Goal: Task Accomplishment & Management: Use online tool/utility

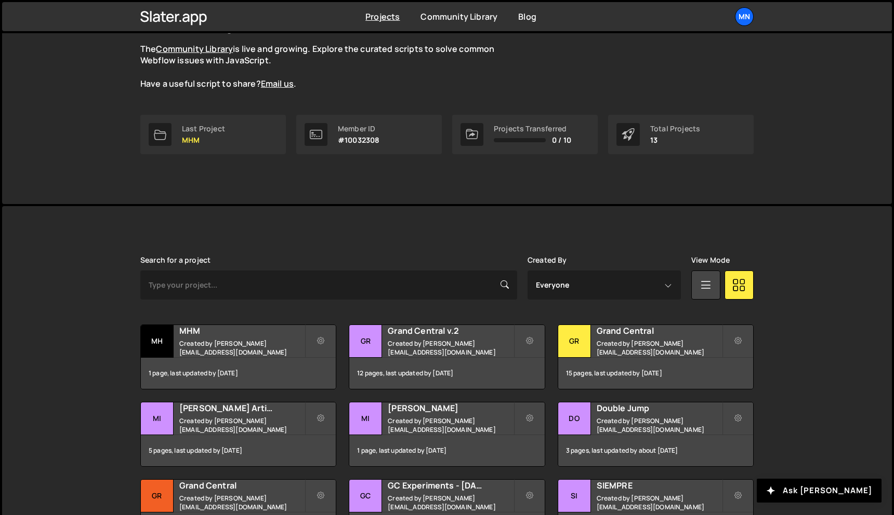
scroll to position [184, 0]
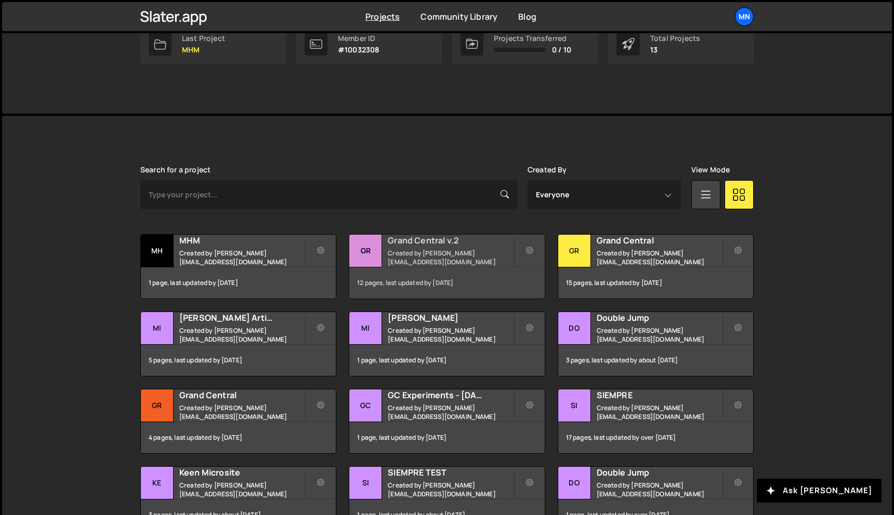
click at [439, 242] on h2 "Grand Central v.2" at bounding box center [450, 240] width 125 height 11
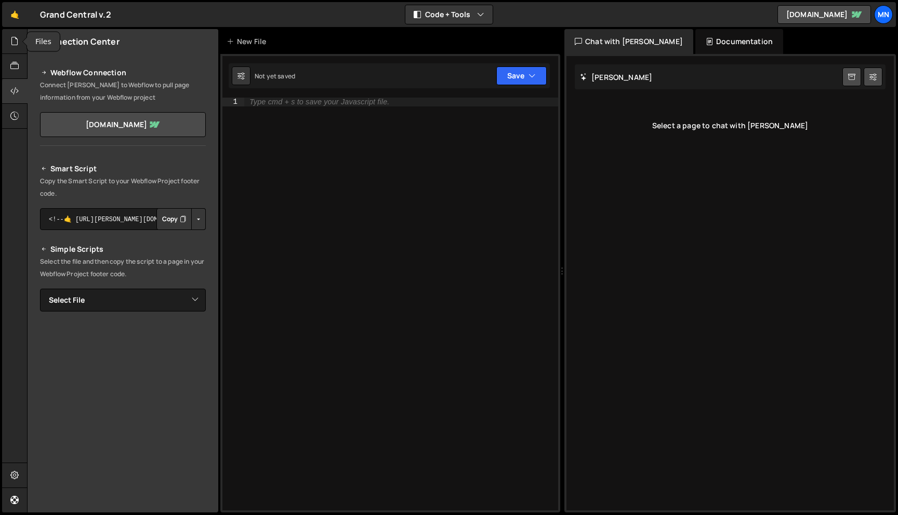
drag, startPoint x: 12, startPoint y: 43, endPoint x: 73, endPoint y: 91, distance: 77.7
click at [12, 43] on icon at bounding box center [14, 40] width 8 height 11
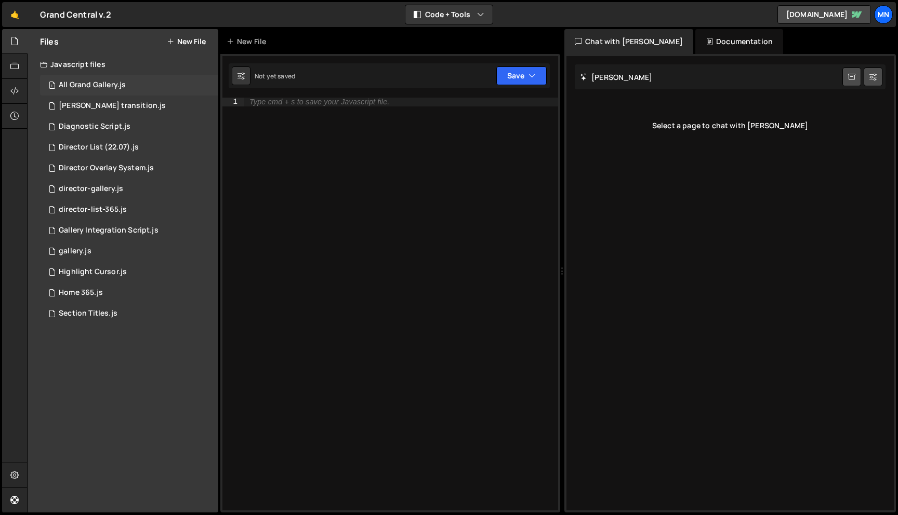
click at [94, 86] on div "All Grand Gallery.js" at bounding box center [92, 85] width 67 height 9
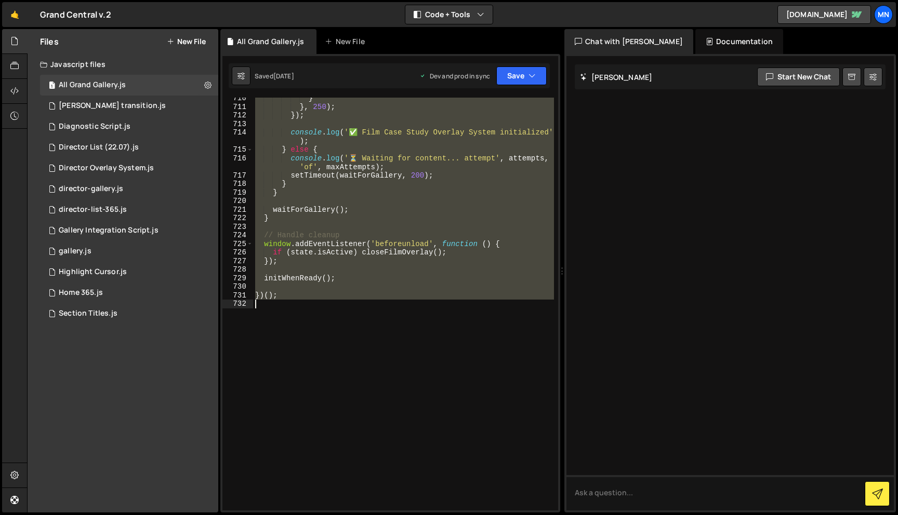
drag, startPoint x: 255, startPoint y: 102, endPoint x: 475, endPoint y: 448, distance: 410.7
click at [475, 448] on div "} } , 250 ) ; }) ; console . log ( '✅ Film Case Study Overlay System initialize…" at bounding box center [403, 309] width 301 height 430
paste textarea
type textarea "})();"
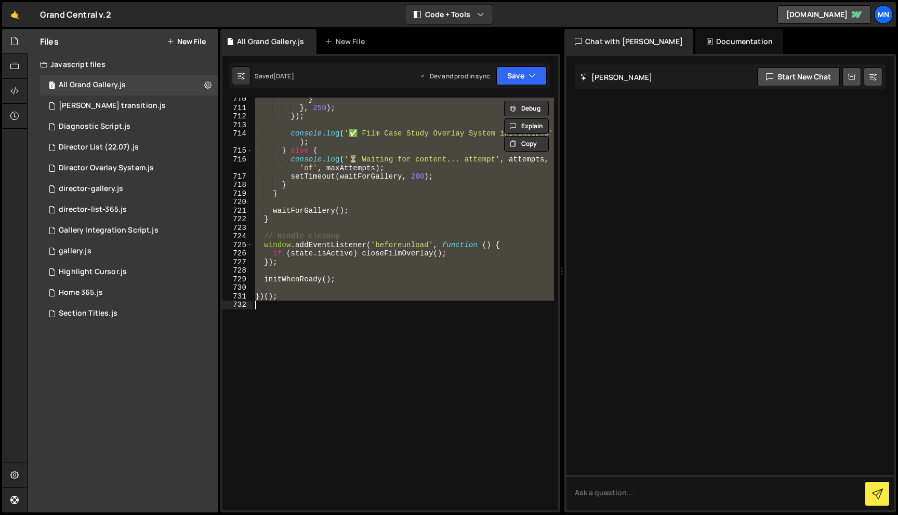
scroll to position [7500, 0]
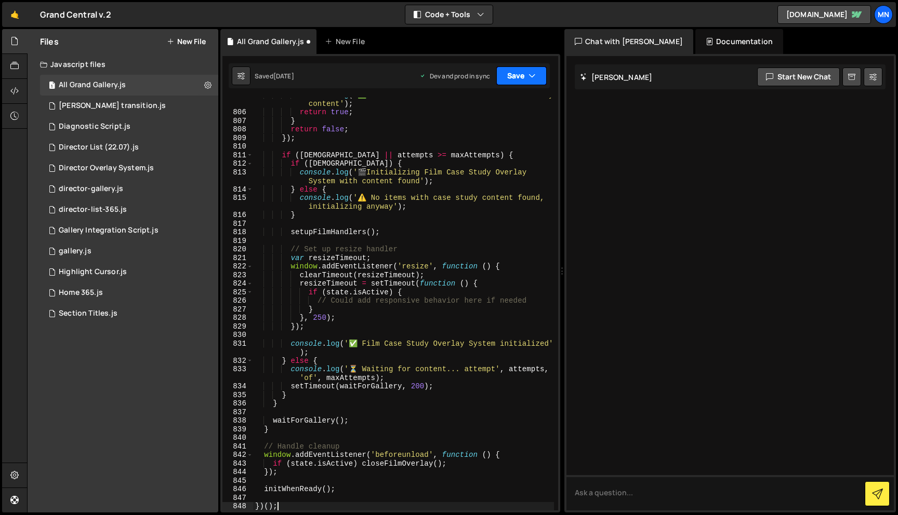
click at [524, 73] on button "Save" at bounding box center [521, 76] width 50 height 19
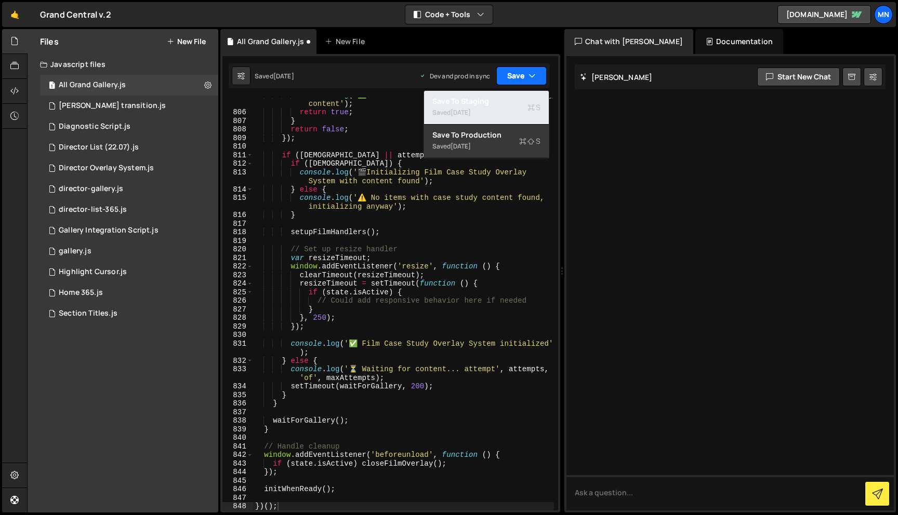
drag, startPoint x: 498, startPoint y: 103, endPoint x: 521, endPoint y: 78, distance: 33.8
click at [498, 102] on div "Save to Staging S" at bounding box center [486, 101] width 108 height 10
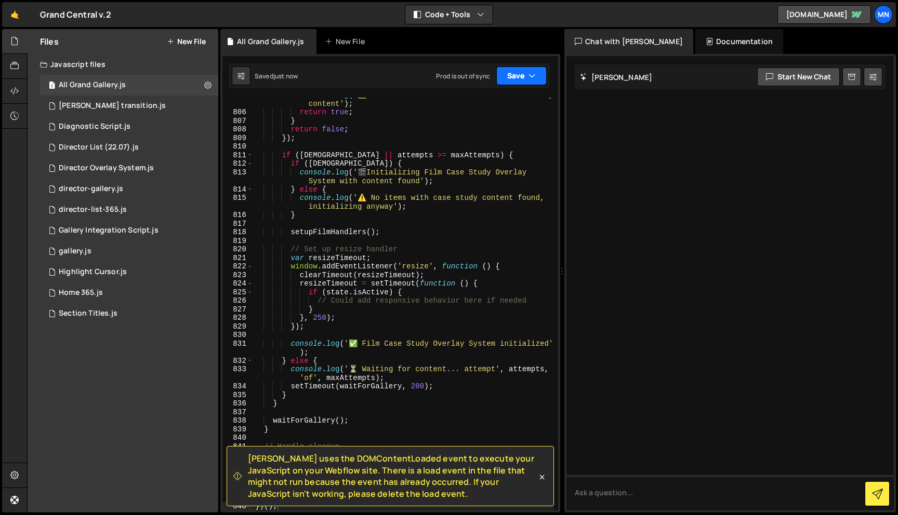
drag, startPoint x: 523, startPoint y: 74, endPoint x: 505, endPoint y: 132, distance: 60.8
click at [523, 75] on button "Save" at bounding box center [521, 76] width 50 height 19
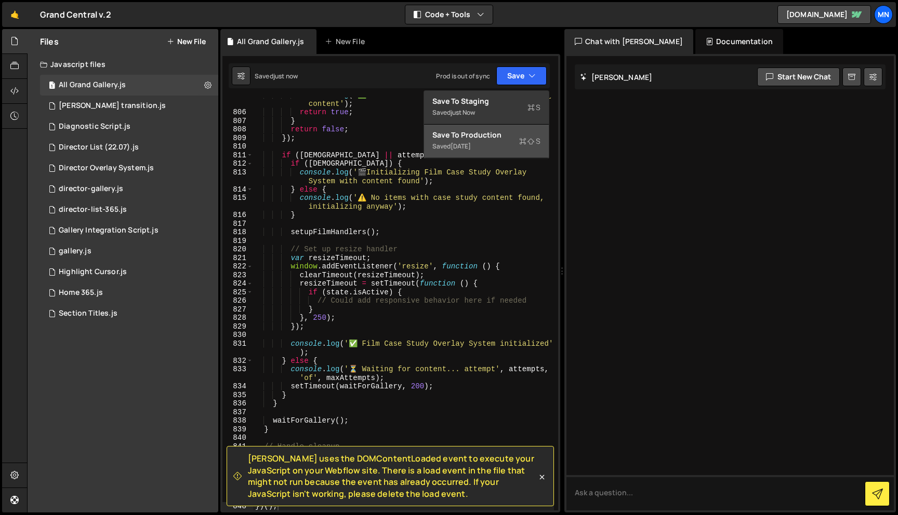
click at [499, 147] on div "Saved [DATE]" at bounding box center [486, 146] width 108 height 12
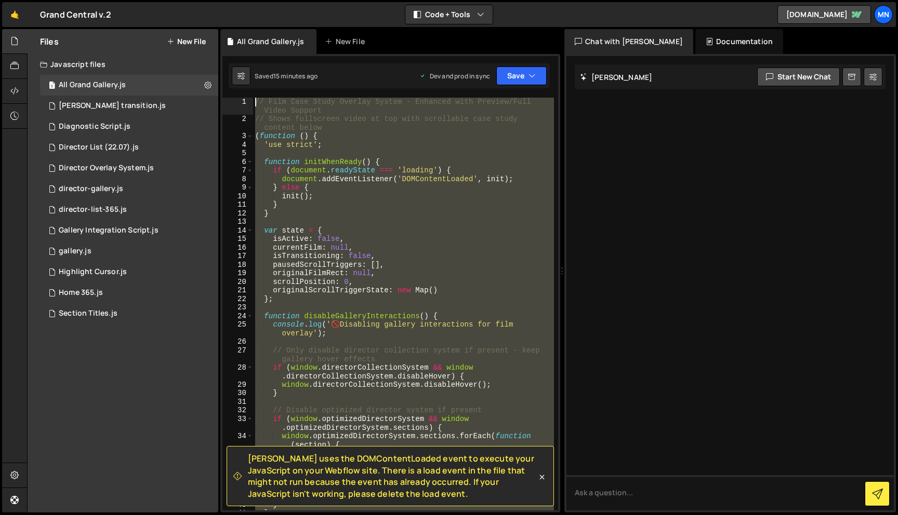
scroll to position [0, 0]
drag, startPoint x: 287, startPoint y: 346, endPoint x: 178, endPoint y: -65, distance: 424.7
click at [178, 0] on html "Projects [GEOGRAPHIC_DATA] Blog [GEOGRAPHIC_DATA] Projects Your Teams Invite te…" at bounding box center [449, 257] width 898 height 515
paste textarea "})();"
type textarea "})();"
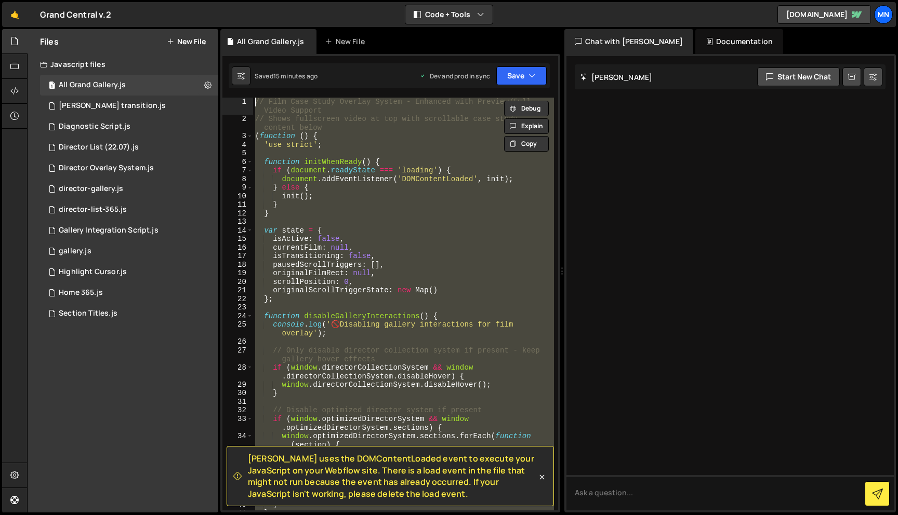
scroll to position [8006, 0]
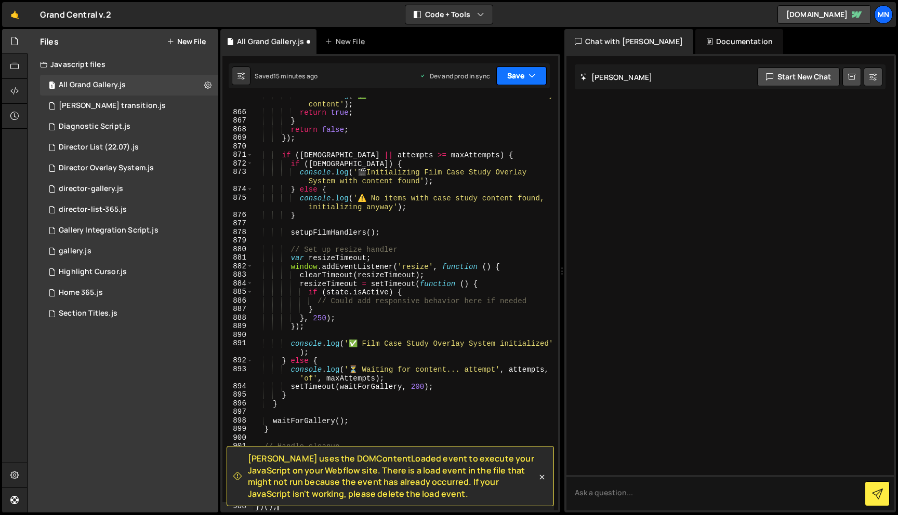
drag, startPoint x: 534, startPoint y: 75, endPoint x: 528, endPoint y: 79, distance: 6.7
click at [534, 75] on icon "button" at bounding box center [531, 76] width 7 height 10
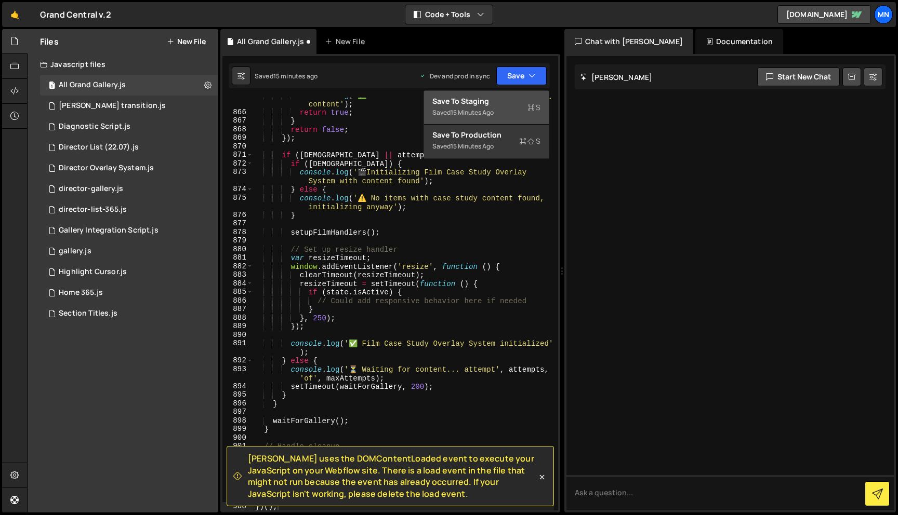
click at [495, 99] on div "Save to Staging S" at bounding box center [486, 101] width 108 height 10
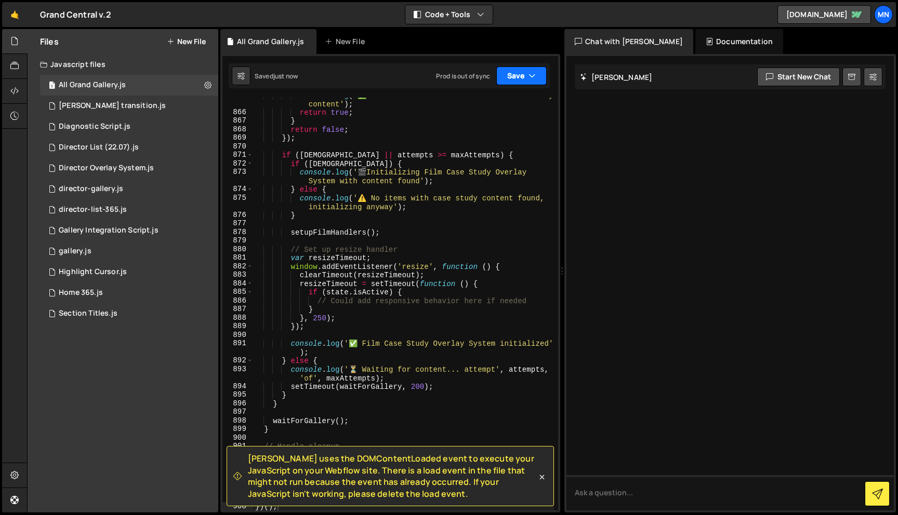
click at [524, 83] on button "Save" at bounding box center [521, 76] width 50 height 19
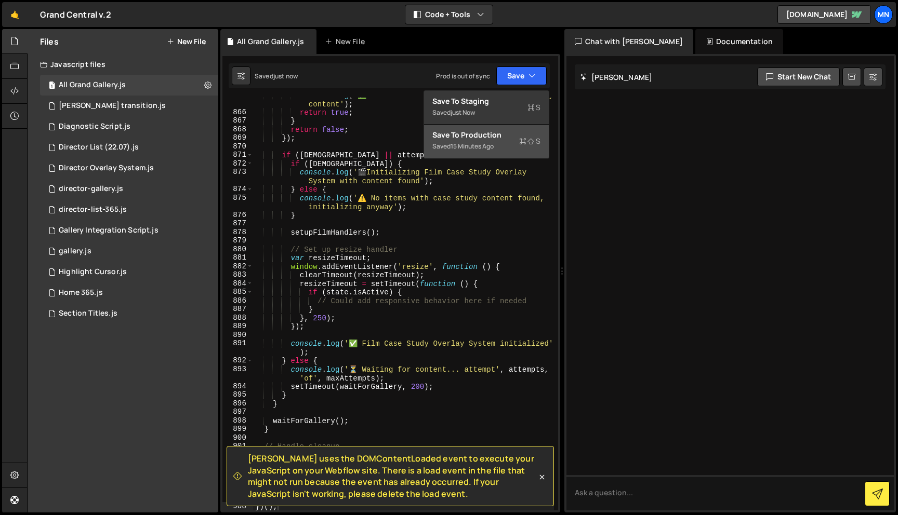
click at [494, 149] on div "15 minutes ago" at bounding box center [471, 146] width 43 height 9
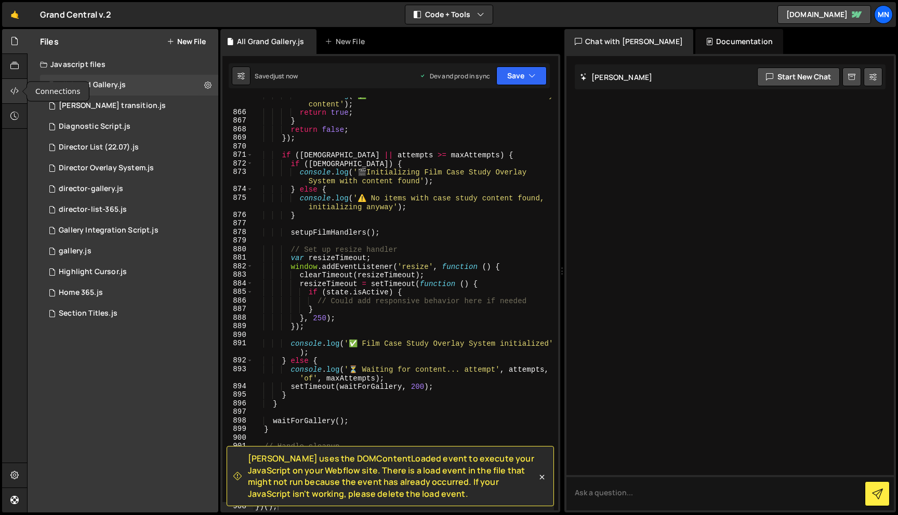
click at [14, 88] on icon at bounding box center [14, 90] width 8 height 11
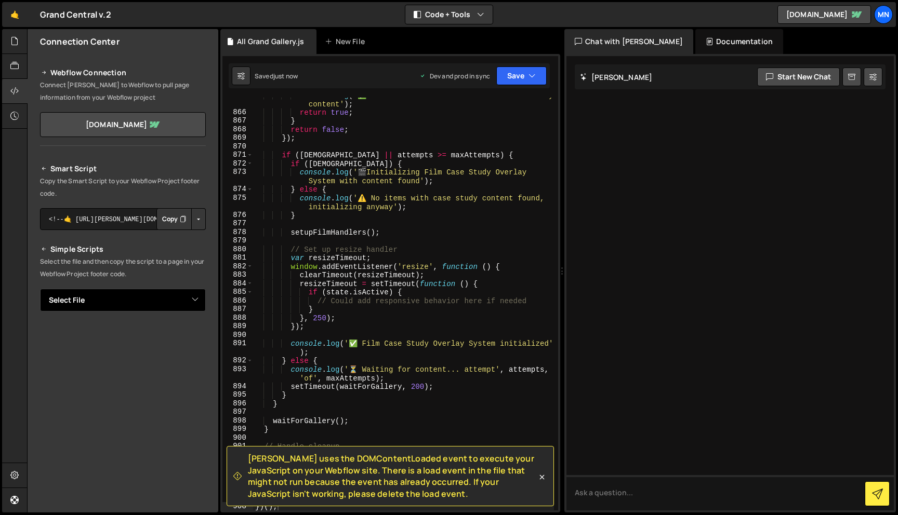
click at [188, 299] on select "Select File All Grand Gallery.[PERSON_NAME] transition.js Diagnostic Script.js …" at bounding box center [123, 300] width 166 height 23
click at [180, 335] on icon "Button group with nested dropdown" at bounding box center [183, 335] width 6 height 10
click at [193, 337] on button "Button group with nested dropdown" at bounding box center [198, 336] width 15 height 22
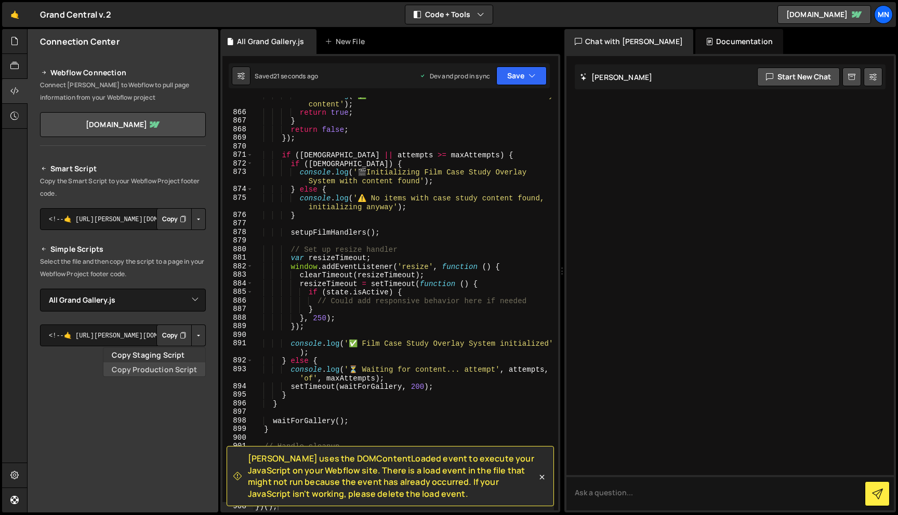
click at [177, 373] on link "Copy Production Script" at bounding box center [154, 370] width 102 height 15
click at [170, 299] on select "Select File All Grand Gallery.[PERSON_NAME] transition.js Diagnostic Script.js …" at bounding box center [123, 300] width 166 height 23
select select "40483"
click at [197, 337] on button "Button group with nested dropdown" at bounding box center [198, 336] width 15 height 22
click at [182, 370] on link "Copy Production Script" at bounding box center [154, 370] width 102 height 15
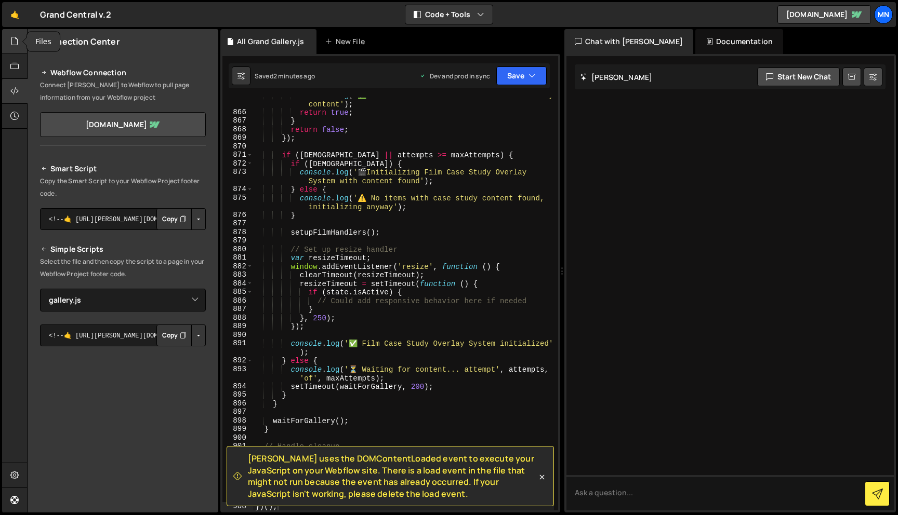
click at [20, 37] on div at bounding box center [14, 41] width 25 height 25
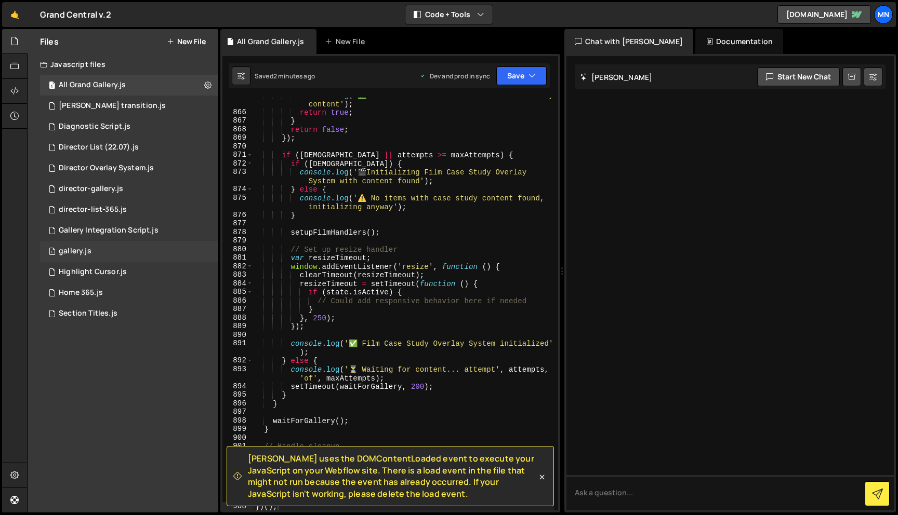
drag, startPoint x: 85, startPoint y: 255, endPoint x: 99, endPoint y: 256, distance: 14.0
click at [85, 255] on div "gallery.js" at bounding box center [75, 251] width 33 height 9
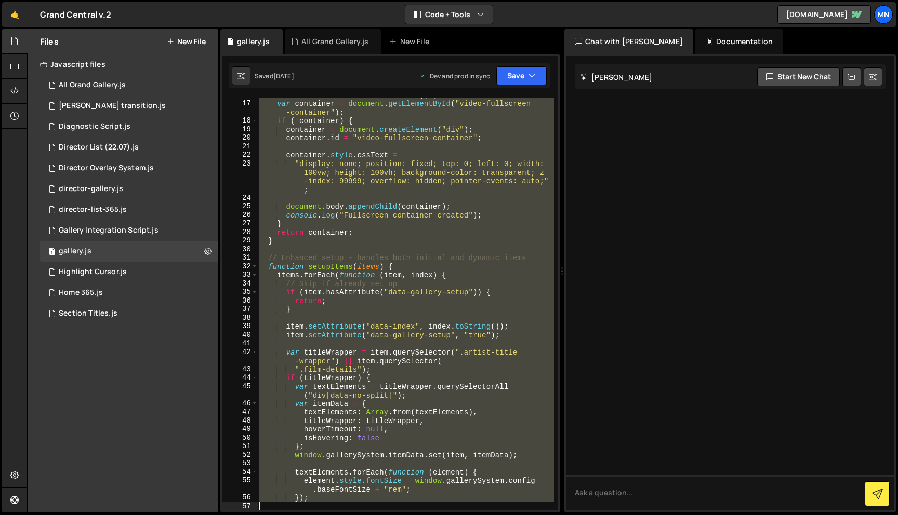
drag, startPoint x: 259, startPoint y: 100, endPoint x: 452, endPoint y: 439, distance: 389.3
click at [476, 498] on div "function createFullscreenContainer ( ) { var container = document . getElementB…" at bounding box center [405, 306] width 297 height 430
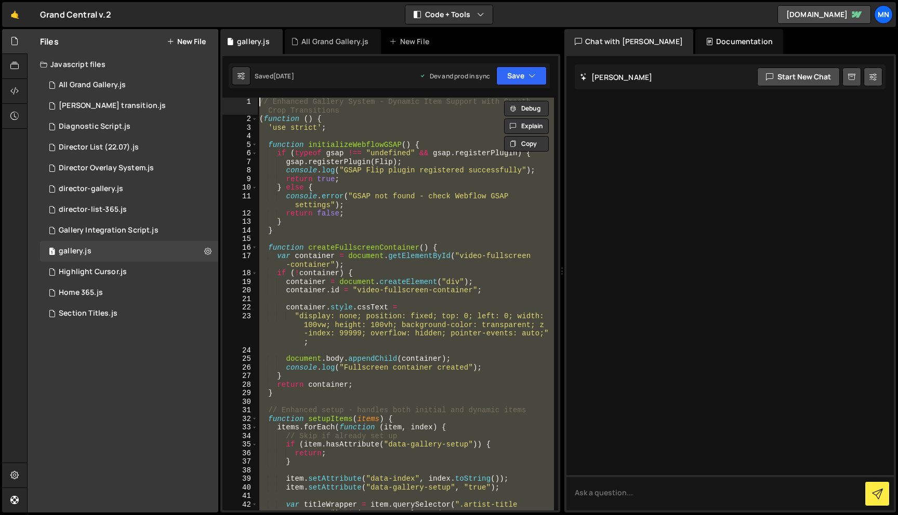
drag, startPoint x: 298, startPoint y: 502, endPoint x: 217, endPoint y: -65, distance: 572.6
click at [217, 0] on html "Projects [GEOGRAPHIC_DATA] Blog [GEOGRAPHIC_DATA] Projects Your Teams Invite te…" at bounding box center [449, 257] width 898 height 515
type textarea "// Enhanced Gallery System - Dynamic Item Support with Smooth Crop Transitions …"
click at [97, 81] on div "All Grand Gallery.js" at bounding box center [92, 85] width 67 height 9
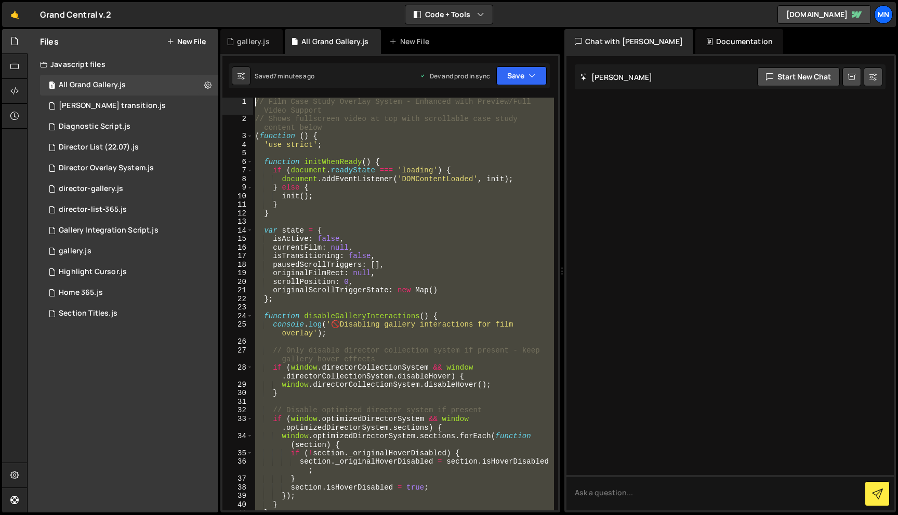
drag, startPoint x: 254, startPoint y: 432, endPoint x: 141, endPoint y: -65, distance: 509.2
click at [141, 0] on html "Projects [GEOGRAPHIC_DATA] Blog [GEOGRAPHIC_DATA] Projects Your Teams Invite te…" at bounding box center [449, 257] width 898 height 515
paste textarea "})();"
type textarea "})();"
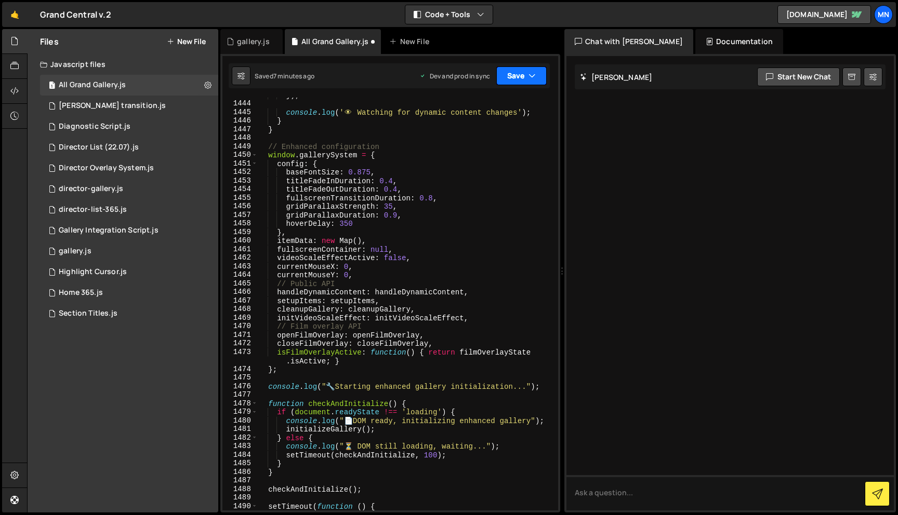
click at [506, 75] on button "Save" at bounding box center [521, 76] width 50 height 19
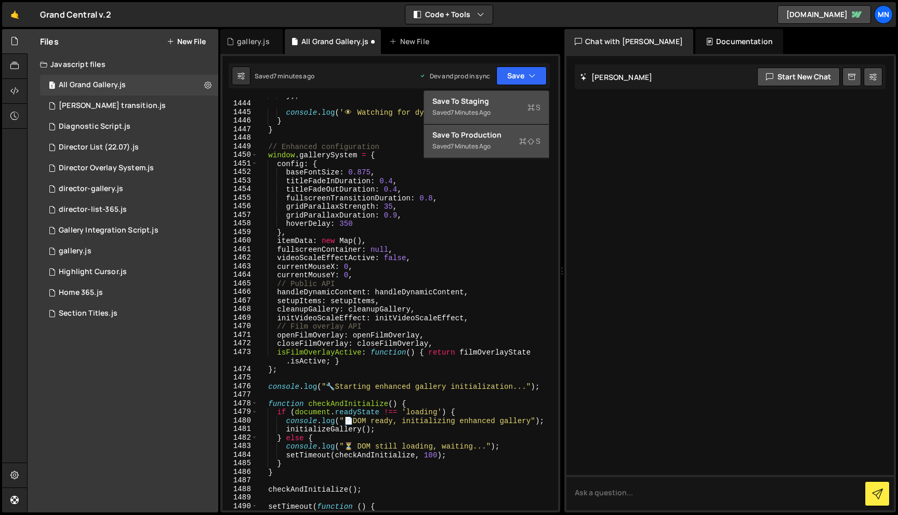
click at [508, 99] on div "Save to Staging S" at bounding box center [486, 101] width 108 height 10
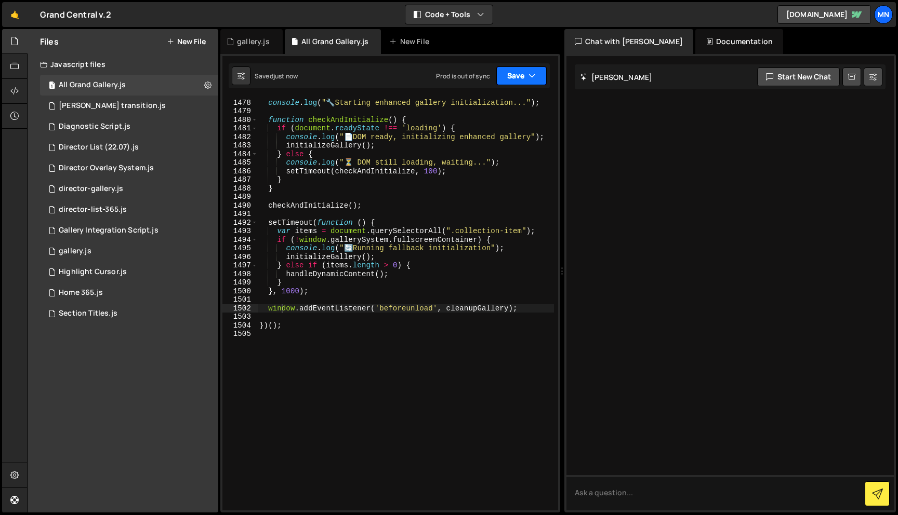
click at [522, 77] on button "Save" at bounding box center [521, 76] width 50 height 19
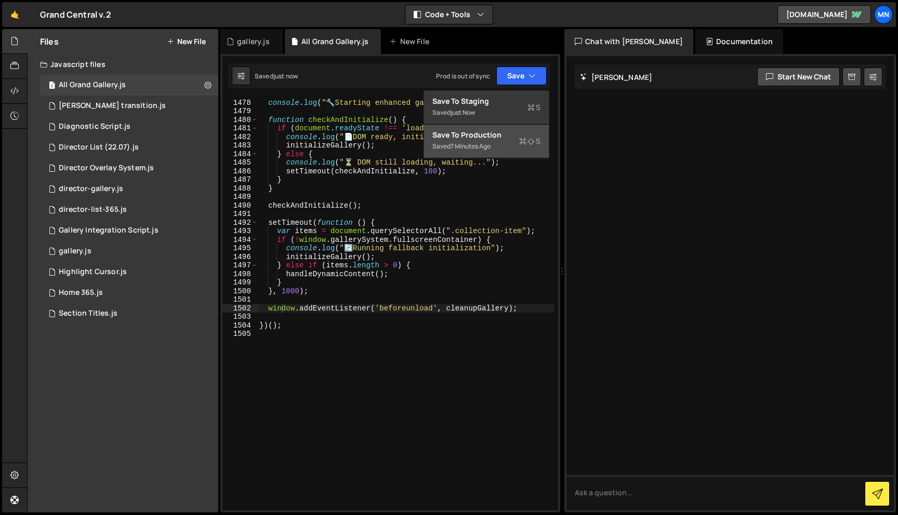
click at [503, 156] on button "Save to Production S Saved 7 minutes ago" at bounding box center [486, 142] width 125 height 34
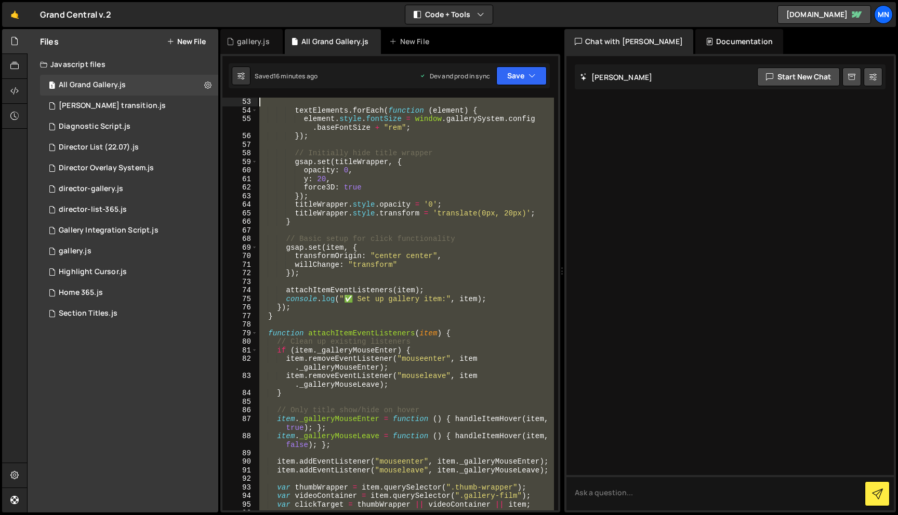
scroll to position [0, 0]
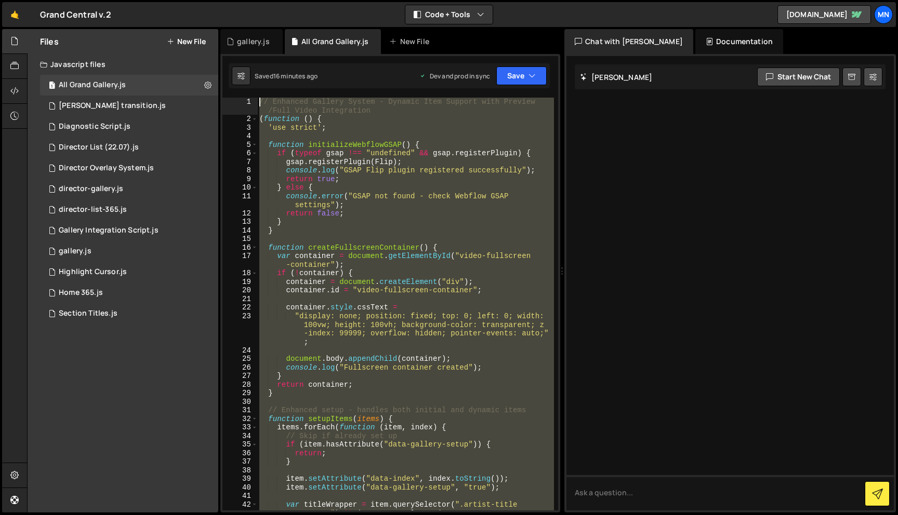
drag, startPoint x: 300, startPoint y: 339, endPoint x: 218, endPoint y: -65, distance: 412.6
click at [218, 0] on html "Projects [GEOGRAPHIC_DATA] Blog [GEOGRAPHIC_DATA] Projects Your Teams Invite te…" at bounding box center [449, 257] width 898 height 515
paste textarea "})();"
type textarea "})();"
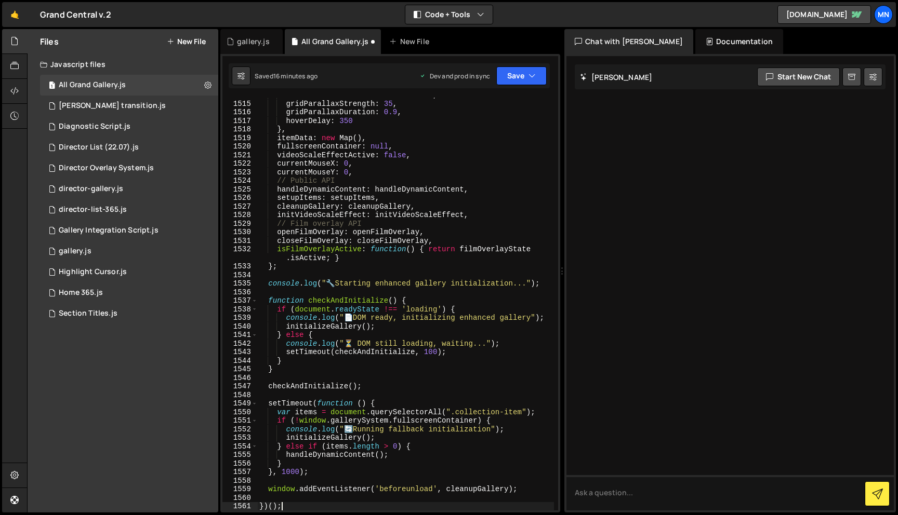
scroll to position [14392, 0]
click at [527, 76] on button "Save" at bounding box center [521, 76] width 50 height 19
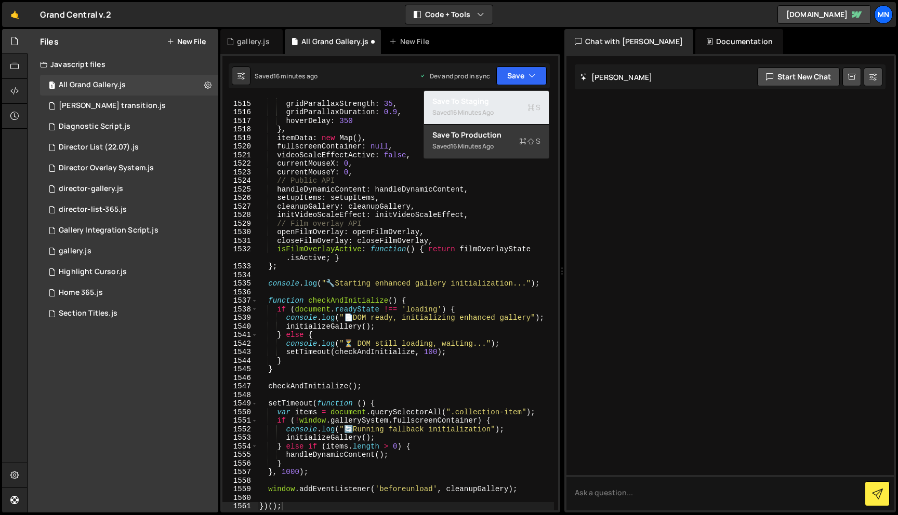
drag, startPoint x: 494, startPoint y: 103, endPoint x: 512, endPoint y: 85, distance: 25.0
click at [496, 102] on div "Save to Staging S" at bounding box center [486, 101] width 108 height 10
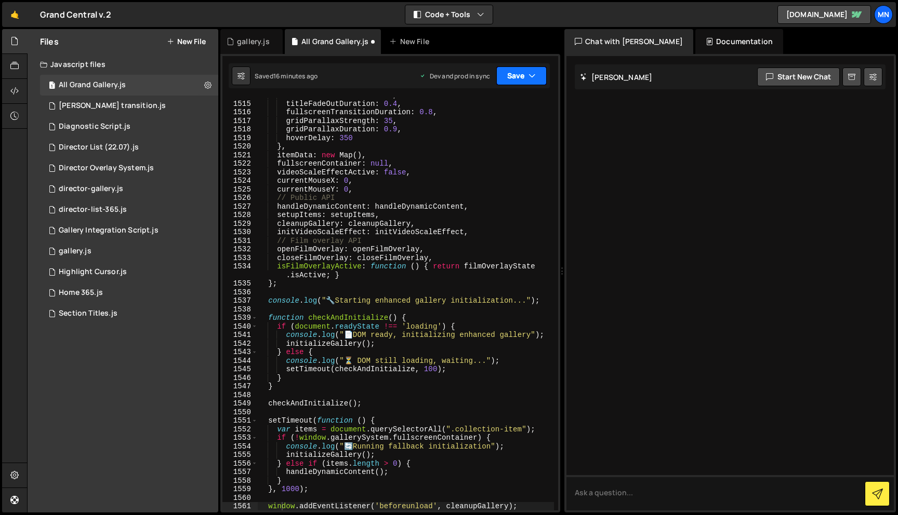
click at [521, 74] on button "Save" at bounding box center [521, 76] width 50 height 19
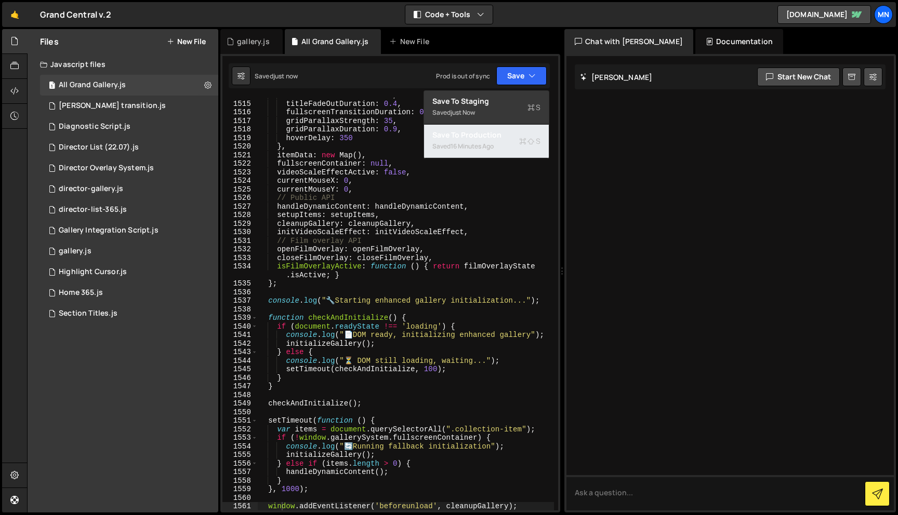
click at [487, 144] on div "16 minutes ago" at bounding box center [471, 146] width 43 height 9
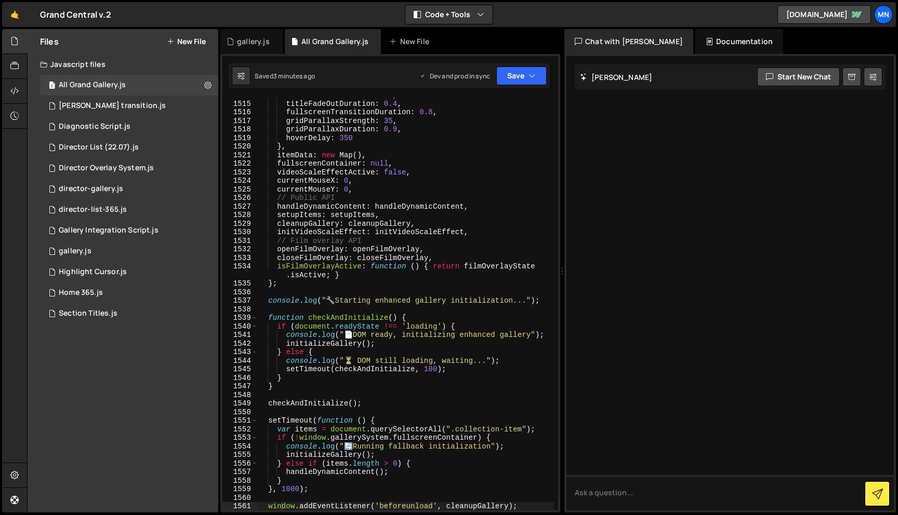
drag, startPoint x: 135, startPoint y: 82, endPoint x: 298, endPoint y: 267, distance: 246.3
click at [135, 82] on div "1 All Grand Gallery.js 0" at bounding box center [129, 85] width 178 height 21
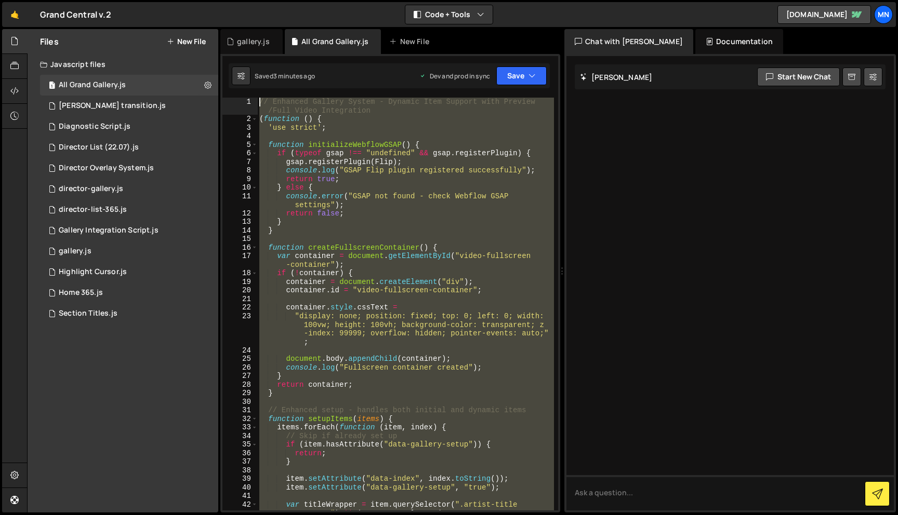
scroll to position [0, 0]
drag, startPoint x: 276, startPoint y: 337, endPoint x: 221, endPoint y: -65, distance: 406.0
click at [221, 0] on html "Projects [GEOGRAPHIC_DATA] Blog [GEOGRAPHIC_DATA] Projects Your Teams Invite te…" at bounding box center [449, 257] width 898 height 515
paste textarea "})();"
type textarea "})();"
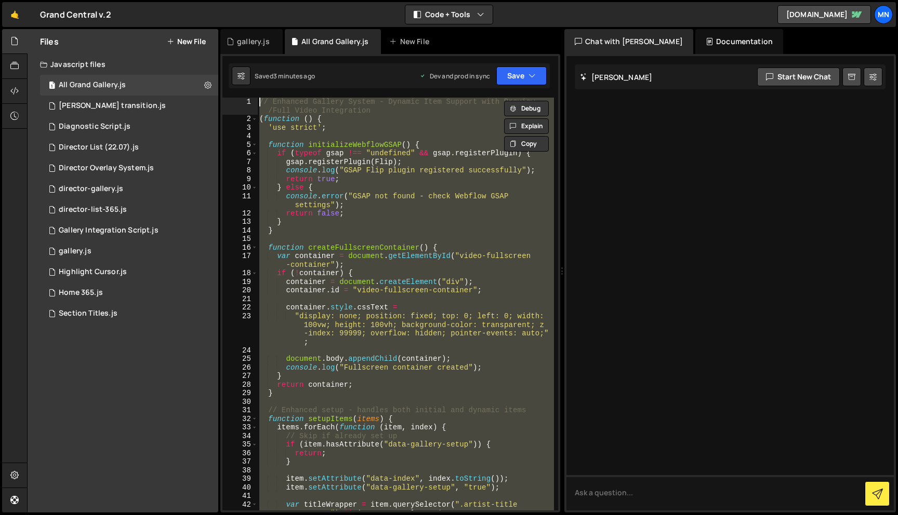
scroll to position [14453, 0]
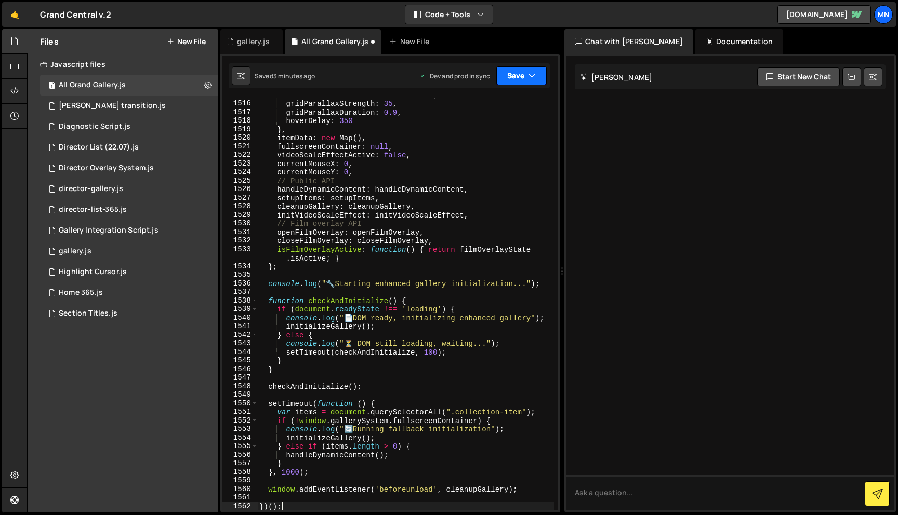
click at [508, 72] on button "Save" at bounding box center [521, 76] width 50 height 19
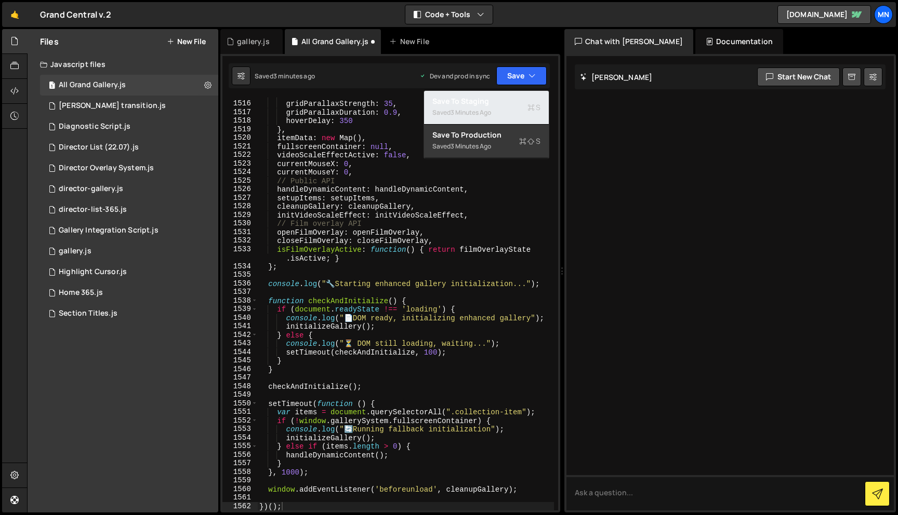
click at [492, 108] on div "Saved 3 minutes ago" at bounding box center [486, 113] width 108 height 12
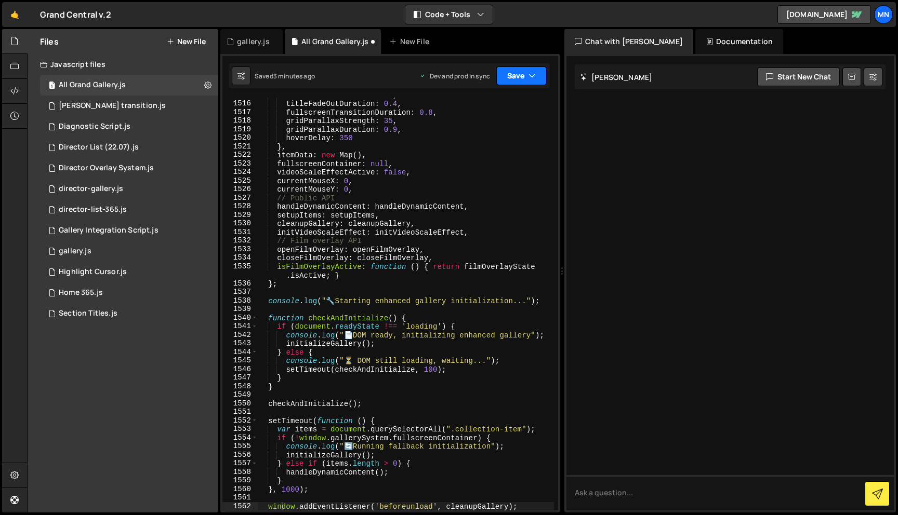
click at [516, 74] on button "Save" at bounding box center [521, 76] width 50 height 19
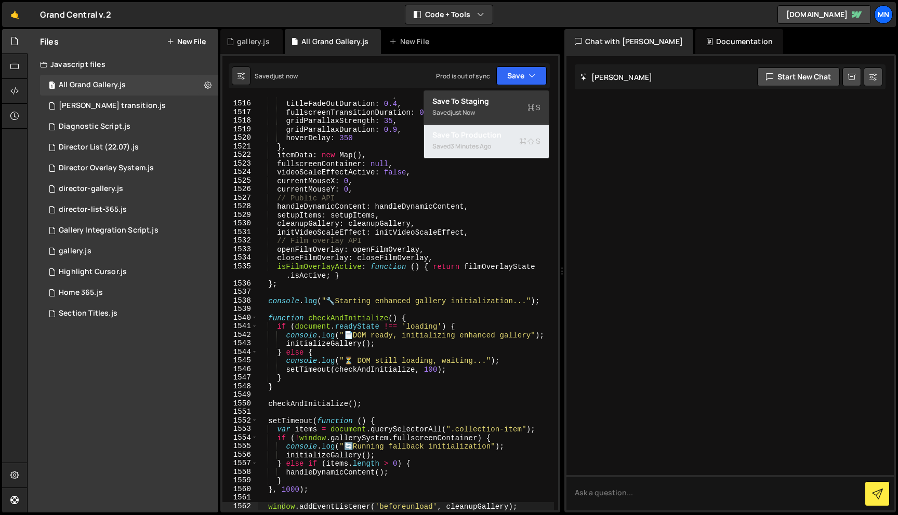
click at [490, 147] on div "3 minutes ago" at bounding box center [470, 146] width 41 height 9
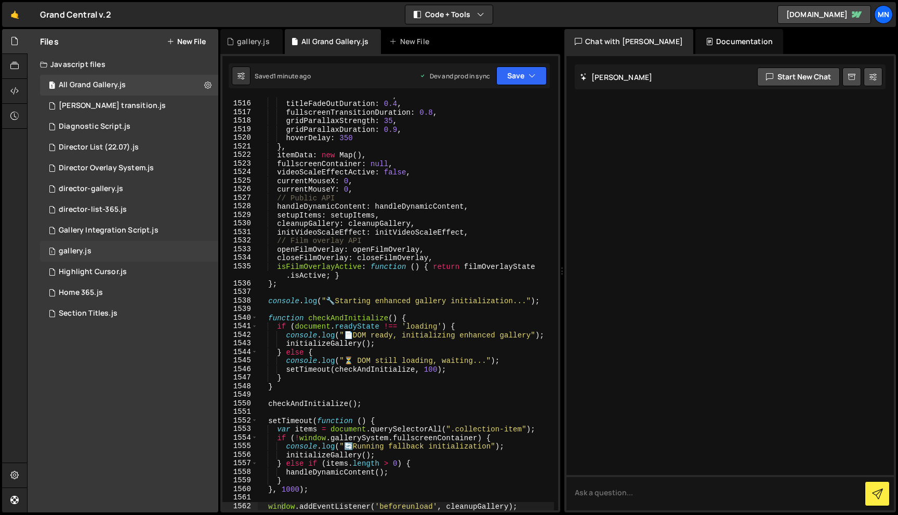
click at [81, 258] on div "1 gallery.js 0" at bounding box center [129, 251] width 178 height 21
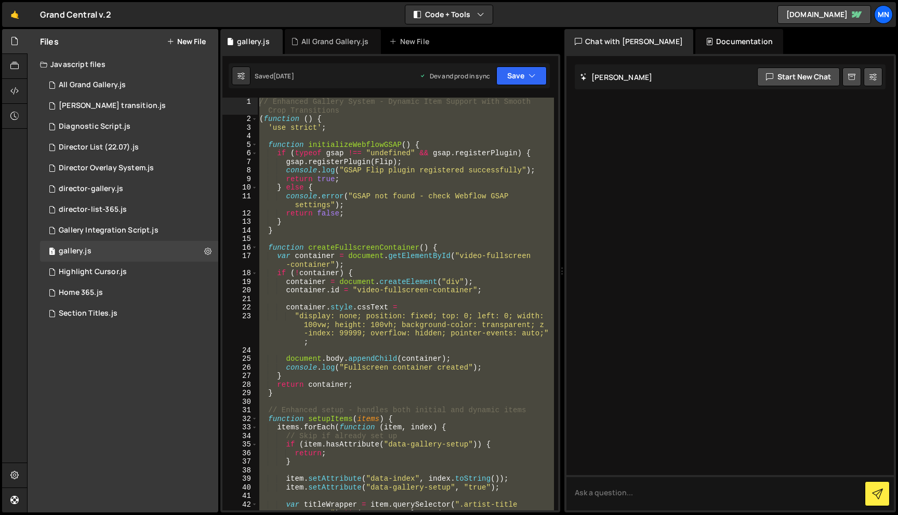
scroll to position [0, 0]
click at [113, 86] on div "All Grand Gallery.js" at bounding box center [92, 85] width 67 height 9
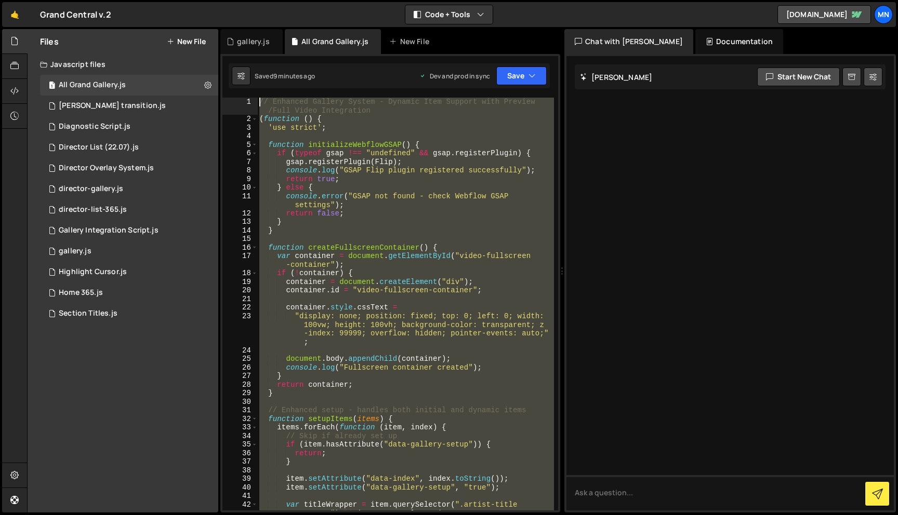
drag, startPoint x: 310, startPoint y: 377, endPoint x: 247, endPoint y: -65, distance: 446.6
click at [247, 0] on html "Projects [GEOGRAPHIC_DATA] Blog [GEOGRAPHIC_DATA] Projects Your Teams Invite te…" at bounding box center [449, 257] width 898 height 515
paste textarea "})();"
type textarea "})();"
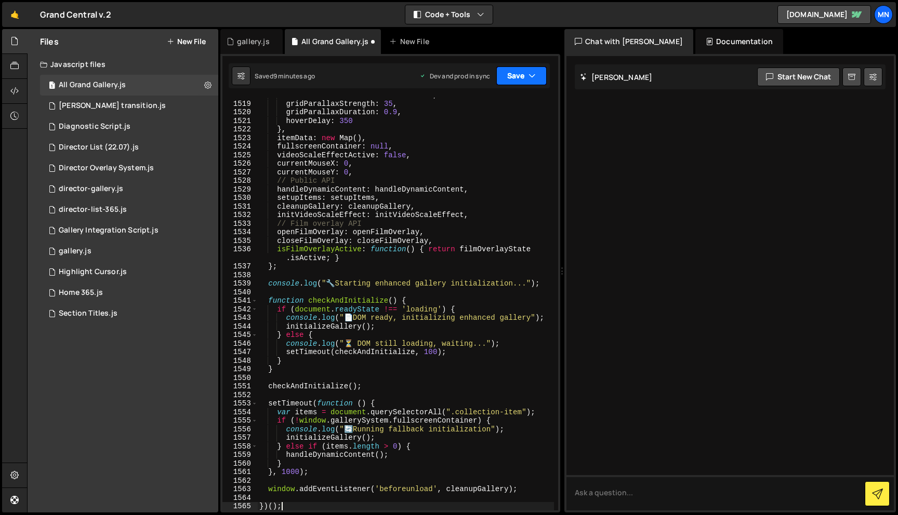
click at [528, 79] on icon "button" at bounding box center [531, 76] width 7 height 10
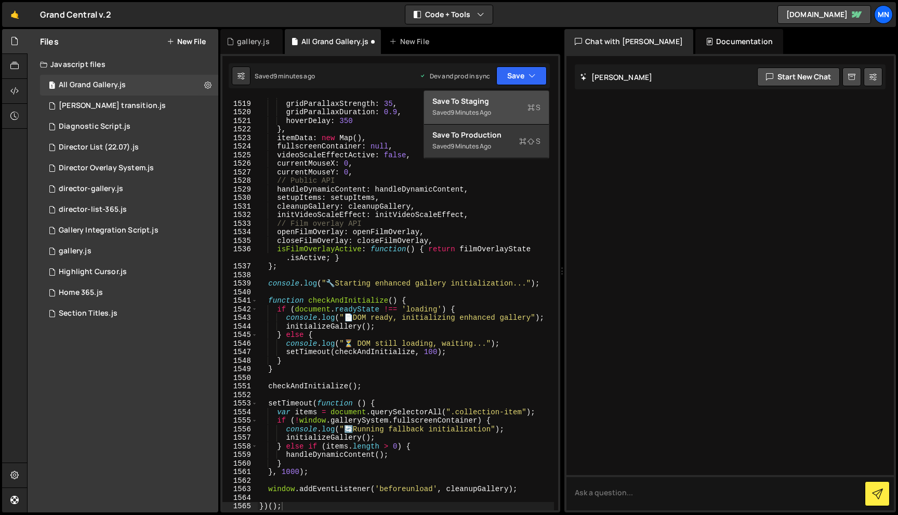
click at [513, 104] on div "Save to Staging S" at bounding box center [486, 101] width 108 height 10
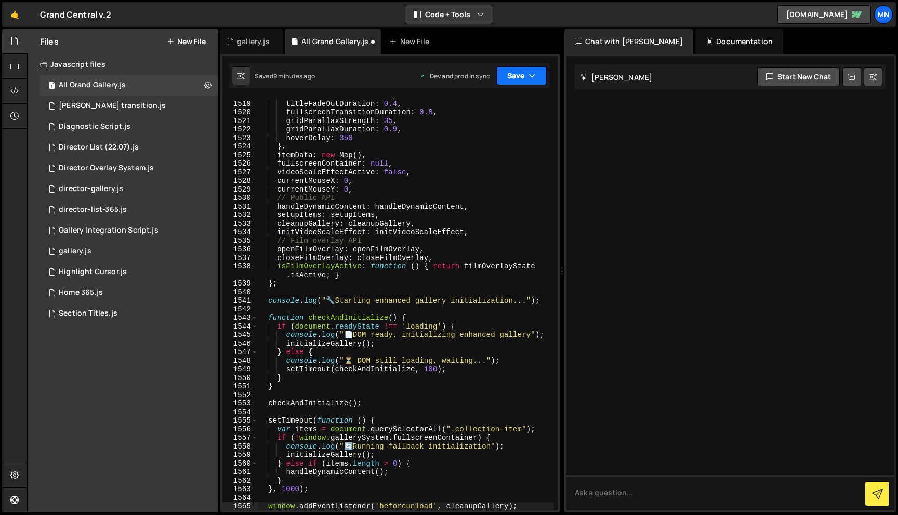
click at [525, 77] on button "Save" at bounding box center [521, 76] width 50 height 19
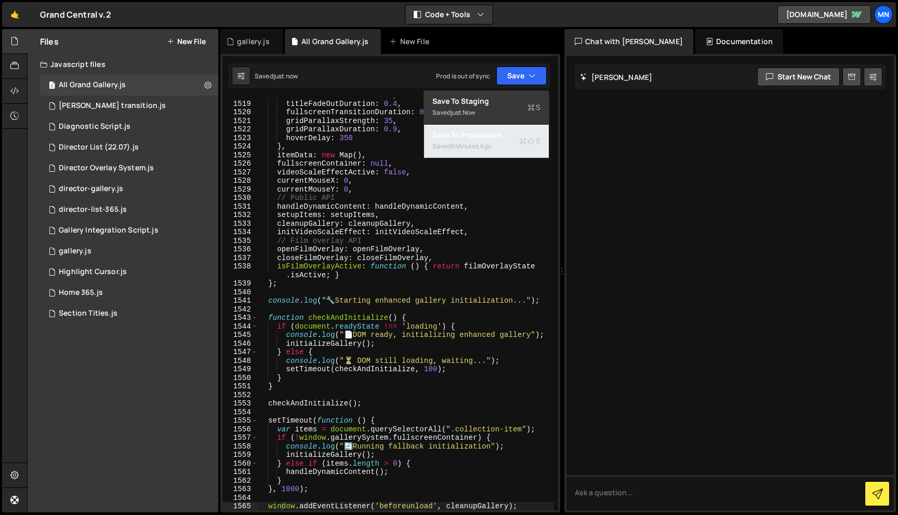
click at [510, 140] on div "Saved 9 minutes ago" at bounding box center [486, 146] width 108 height 12
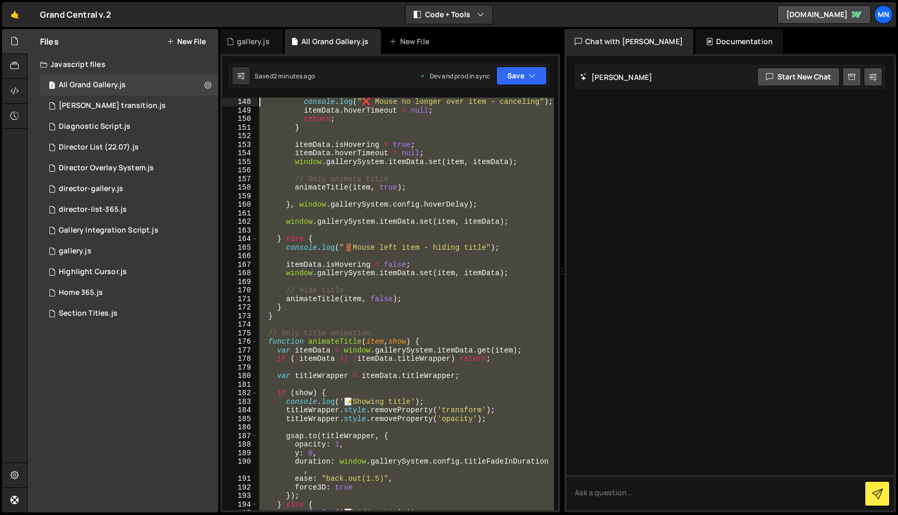
scroll to position [0, 0]
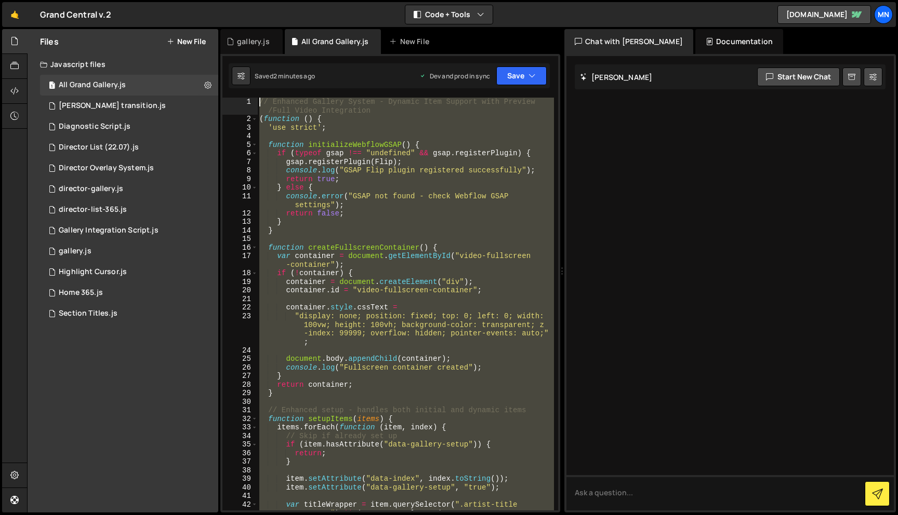
drag, startPoint x: 336, startPoint y: 399, endPoint x: 257, endPoint y: -65, distance: 470.7
click at [257, 0] on html "Projects [GEOGRAPHIC_DATA] Blog [GEOGRAPHIC_DATA] Projects Your Teams Invite te…" at bounding box center [449, 257] width 898 height 515
paste textarea "})();"
type textarea "})();"
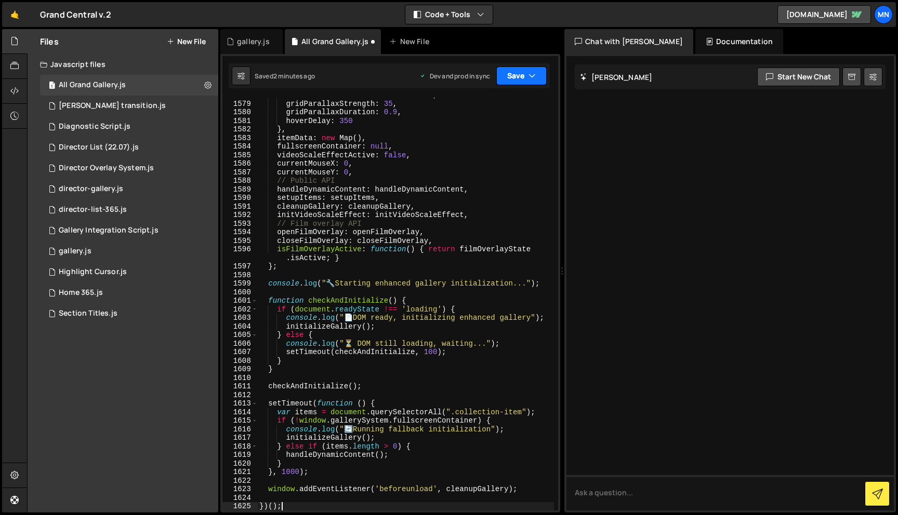
click at [528, 83] on button "Save" at bounding box center [521, 76] width 50 height 19
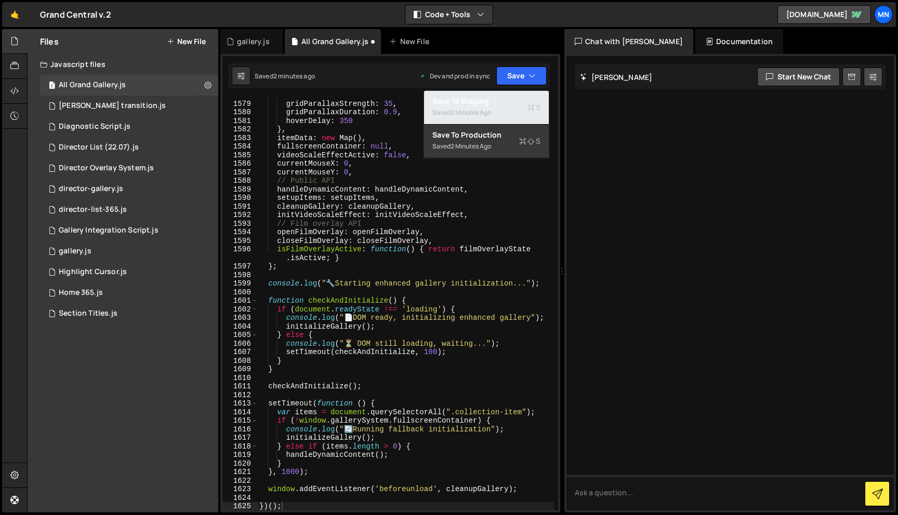
click at [515, 105] on div "Save to Staging S" at bounding box center [486, 101] width 108 height 10
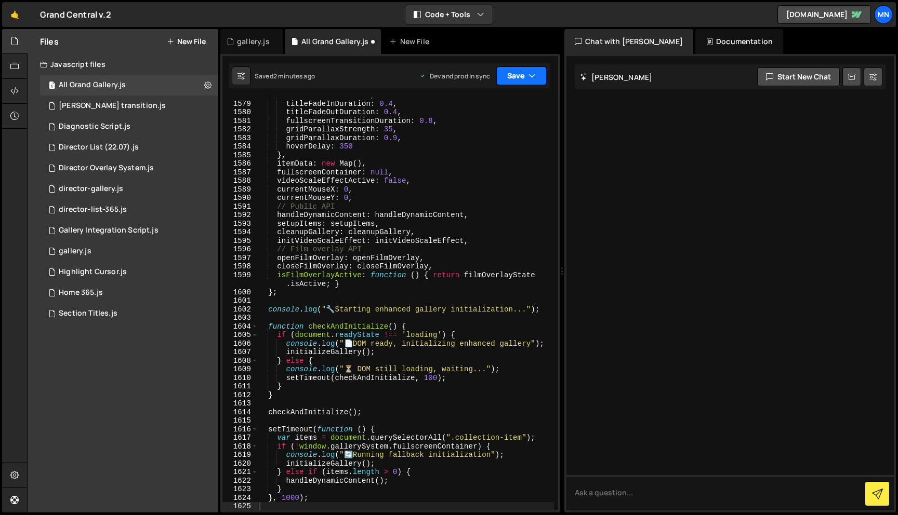
click at [527, 74] on button "Save" at bounding box center [521, 76] width 50 height 19
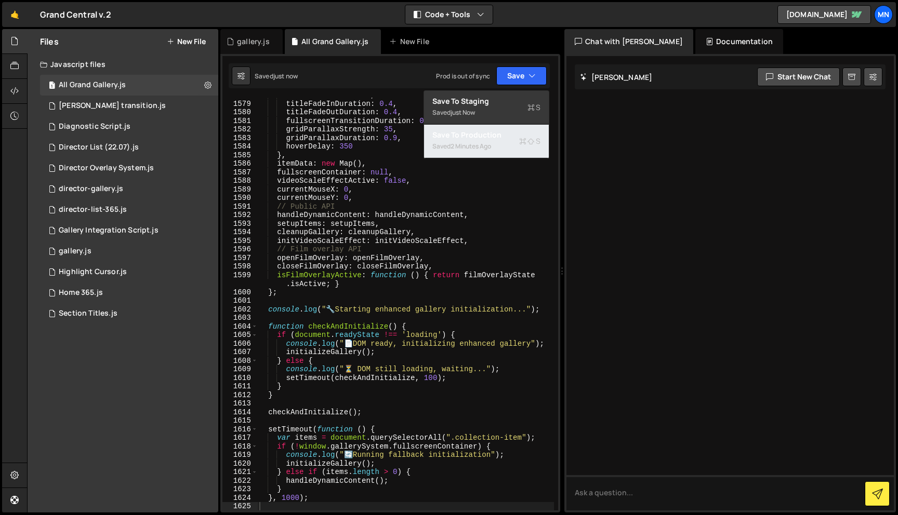
click at [511, 150] on div "Saved 2 minutes ago" at bounding box center [486, 146] width 108 height 12
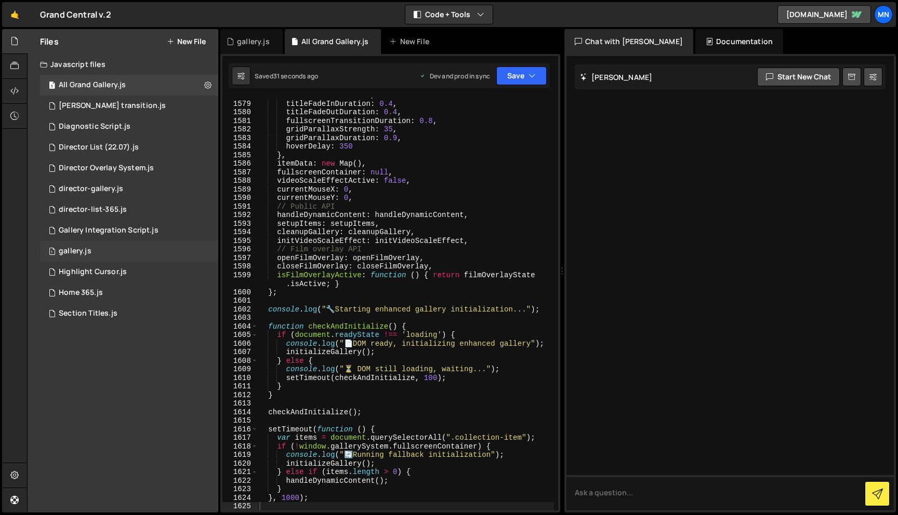
click at [88, 247] on div "gallery.js" at bounding box center [75, 251] width 33 height 9
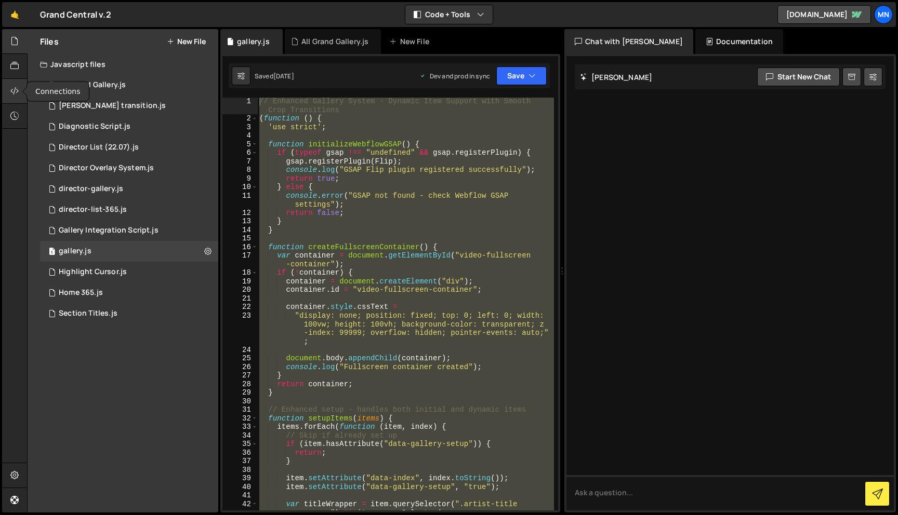
click at [16, 91] on icon at bounding box center [14, 90] width 8 height 11
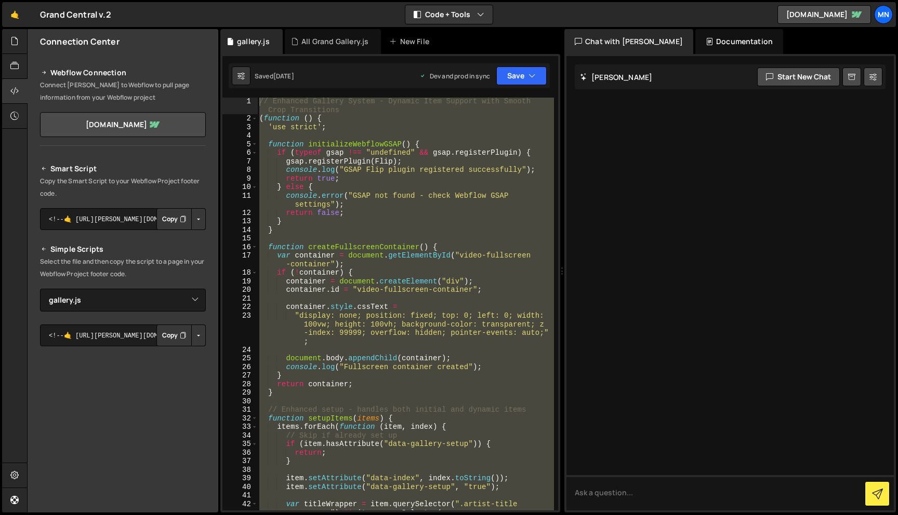
click at [192, 337] on button "Button group with nested dropdown" at bounding box center [198, 336] width 15 height 22
click at [183, 369] on link "Copy Production Script" at bounding box center [154, 370] width 102 height 15
click at [15, 38] on icon at bounding box center [14, 40] width 8 height 11
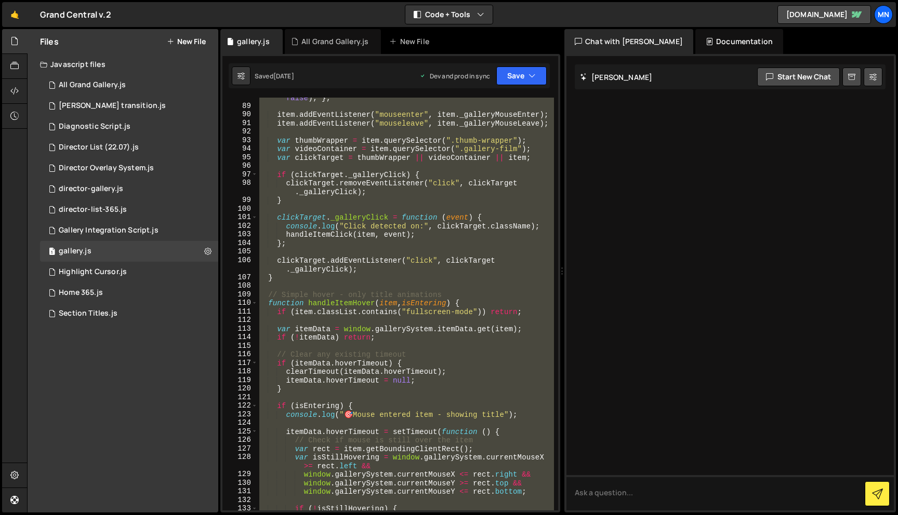
scroll to position [863, 0]
click at [94, 88] on div "All Grand Gallery.js" at bounding box center [92, 85] width 67 height 9
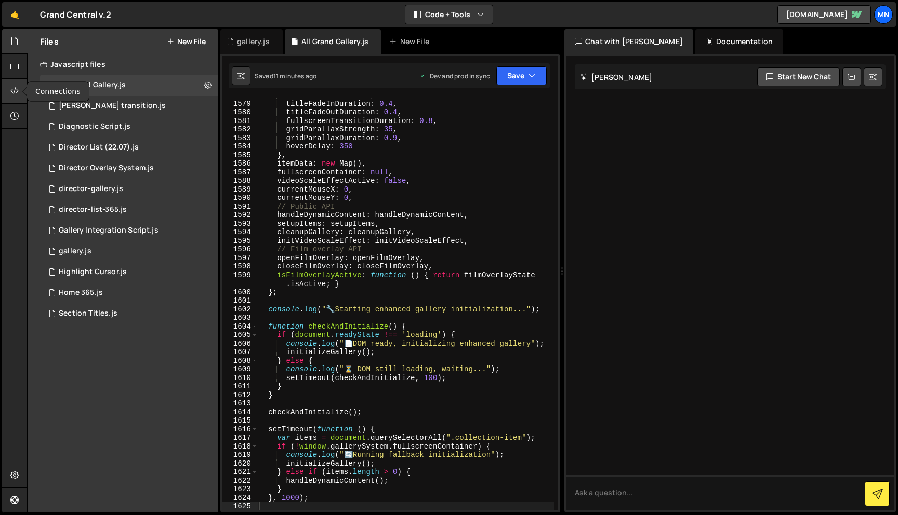
click at [11, 94] on icon at bounding box center [14, 90] width 8 height 11
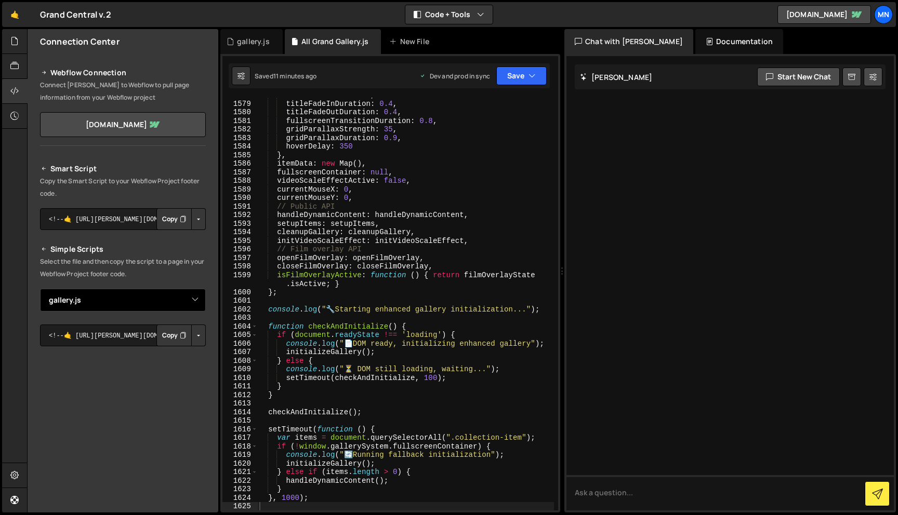
click at [171, 302] on select "Select File All Grand Gallery.[PERSON_NAME] transition.js Diagnostic Script.js …" at bounding box center [123, 300] width 166 height 23
select select "43578"
click at [193, 331] on button "Button group with nested dropdown" at bounding box center [198, 336] width 15 height 22
click at [185, 370] on link "Copy Production Script" at bounding box center [154, 370] width 102 height 15
click at [14, 38] on icon at bounding box center [14, 40] width 8 height 11
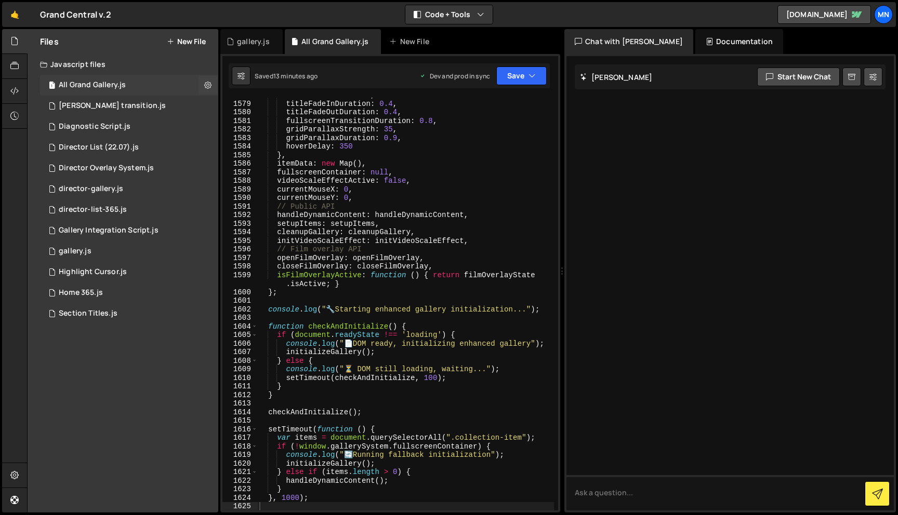
click at [137, 88] on div "1 All Grand Gallery.js 0" at bounding box center [129, 85] width 178 height 21
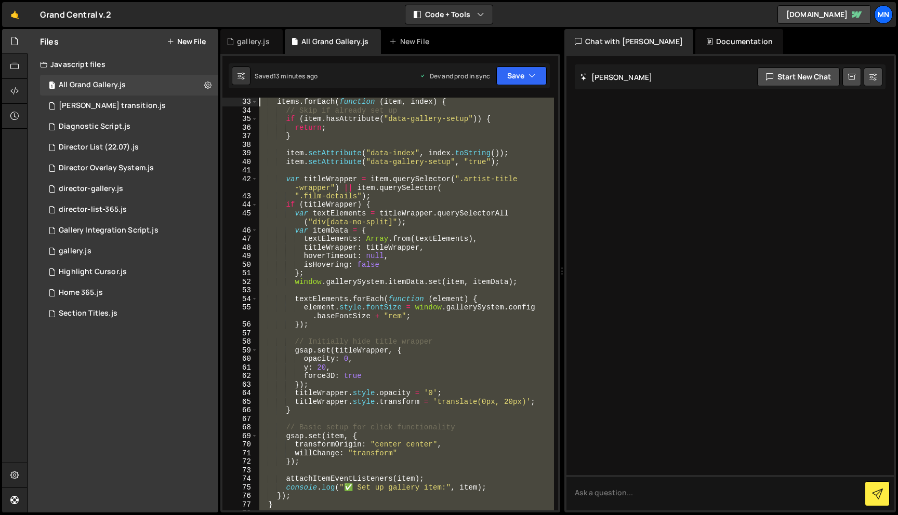
scroll to position [0, 0]
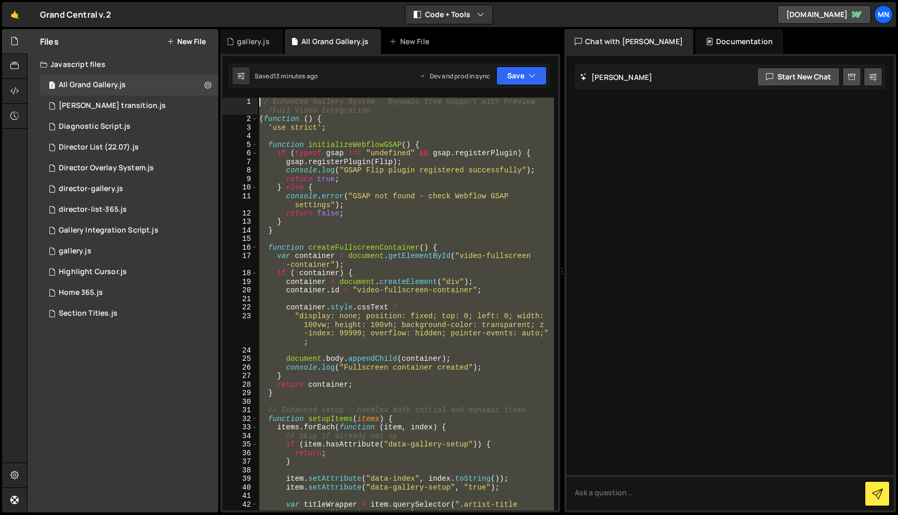
drag, startPoint x: 287, startPoint y: 459, endPoint x: 206, endPoint y: -65, distance: 530.4
click at [206, 0] on html "Projects [GEOGRAPHIC_DATA] Blog [GEOGRAPHIC_DATA] Projects Your Teams Invite te…" at bounding box center [449, 257] width 898 height 515
paste textarea "})();"
type textarea "})();"
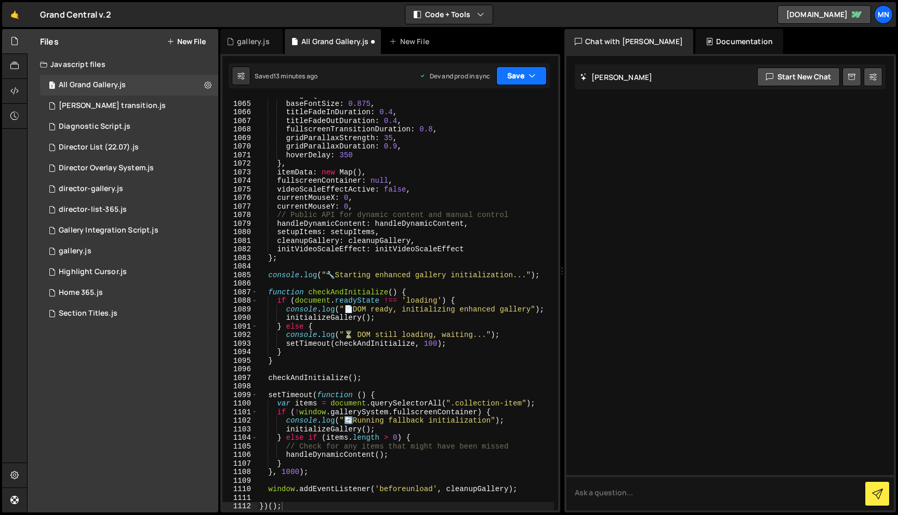
click at [512, 82] on button "Save" at bounding box center [521, 76] width 50 height 19
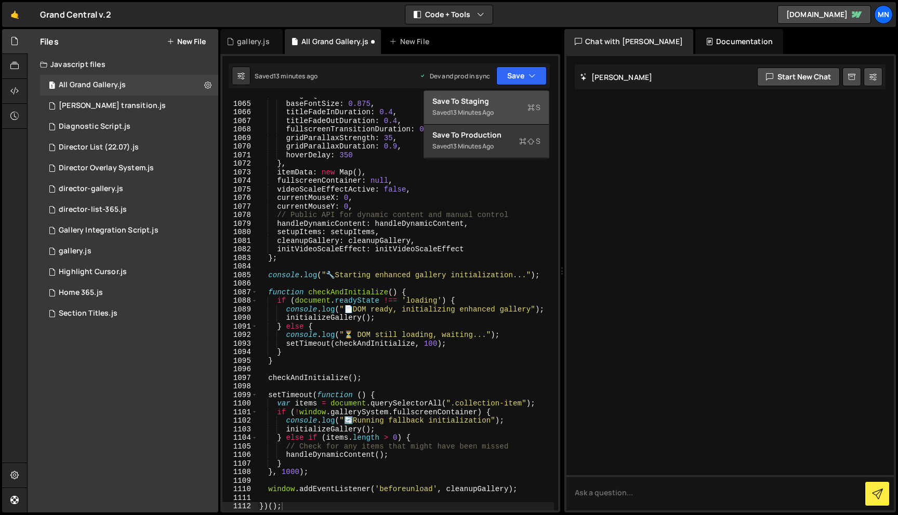
click at [508, 109] on div "Saved 13 minutes ago" at bounding box center [486, 113] width 108 height 12
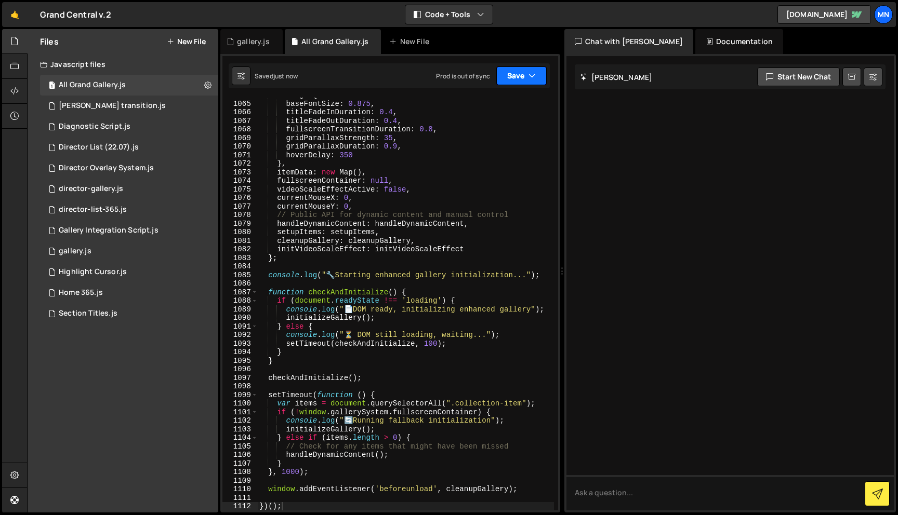
click at [522, 77] on button "Save" at bounding box center [521, 76] width 50 height 19
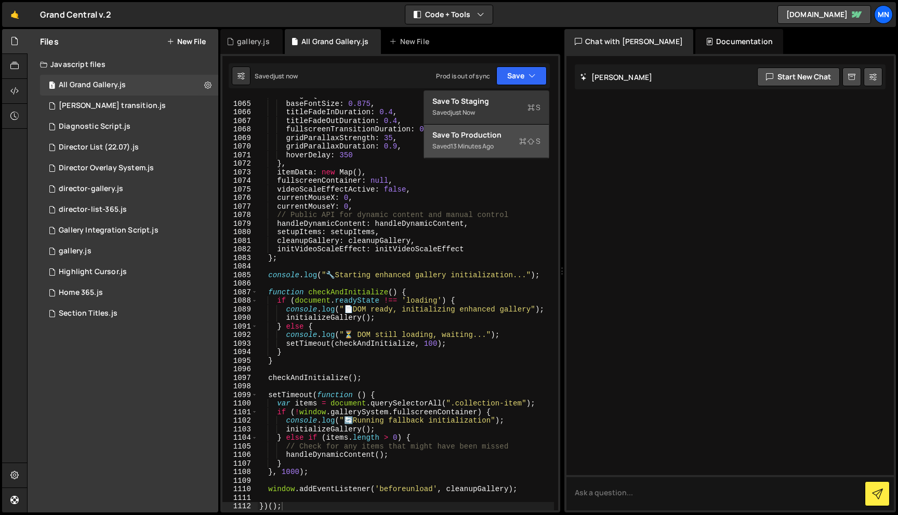
click at [503, 152] on div "Saved 13 minutes ago" at bounding box center [486, 146] width 108 height 12
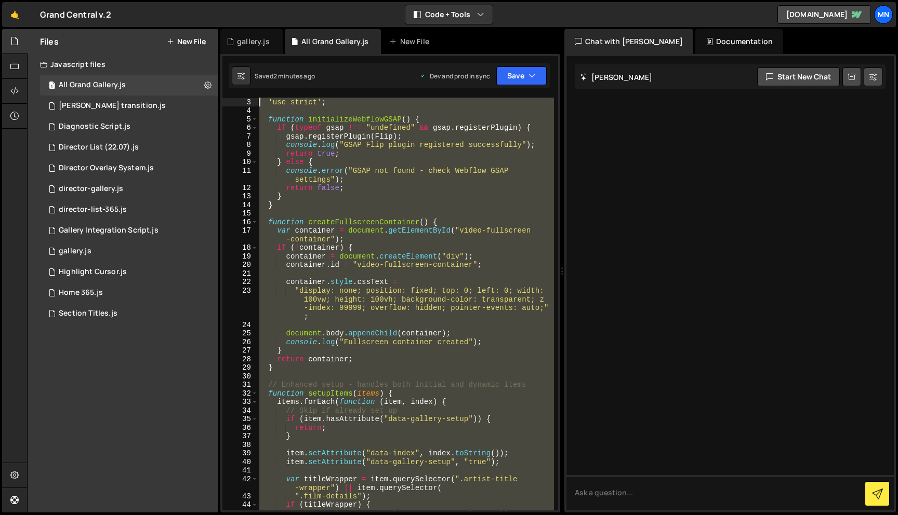
scroll to position [0, 0]
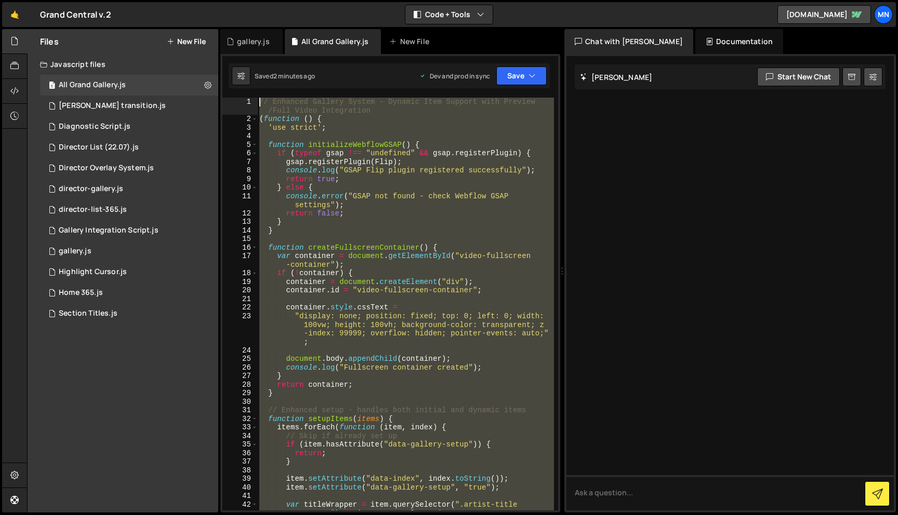
drag, startPoint x: 222, startPoint y: 205, endPoint x: 221, endPoint y: -65, distance: 270.2
click at [221, 0] on html "Projects [GEOGRAPHIC_DATA] Blog [GEOGRAPHIC_DATA] Projects Your Teams Invite te…" at bounding box center [449, 257] width 898 height 515
paste textarea "duration: window."
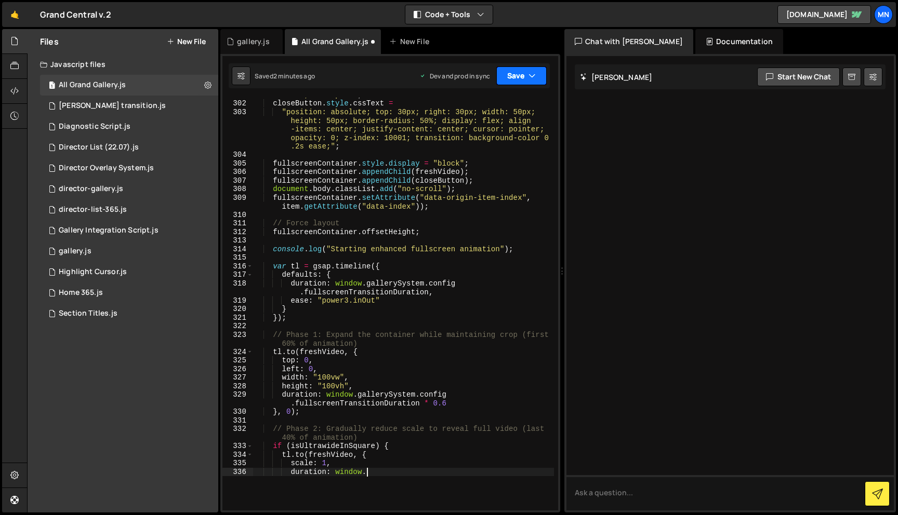
click at [514, 71] on button "Save" at bounding box center [521, 76] width 50 height 19
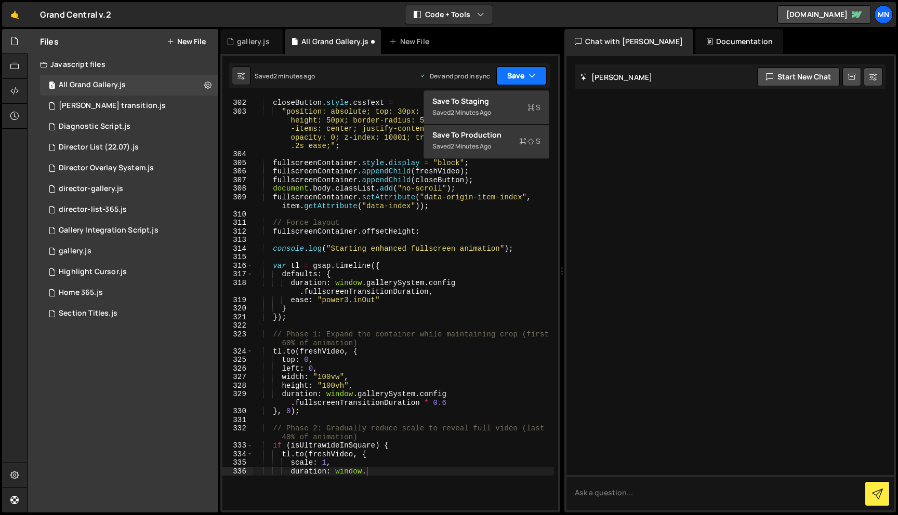
scroll to position [2995, 0]
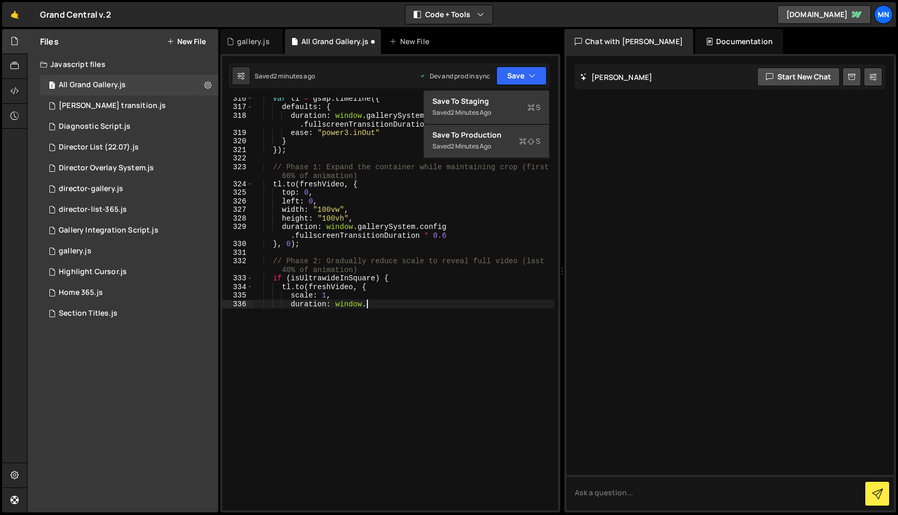
click at [313, 441] on div "var tl = gsap . timeline ({ defaults : { duration : window . gallerySystem . co…" at bounding box center [403, 309] width 301 height 430
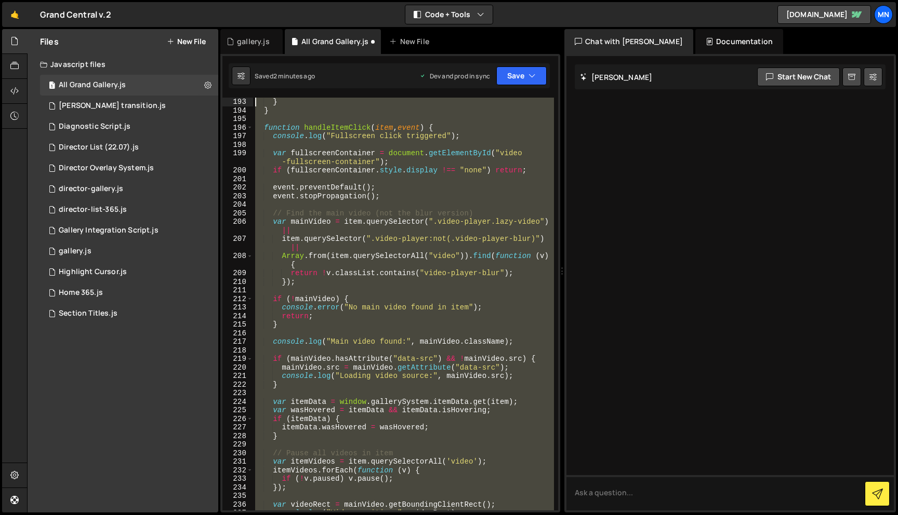
scroll to position [0, 0]
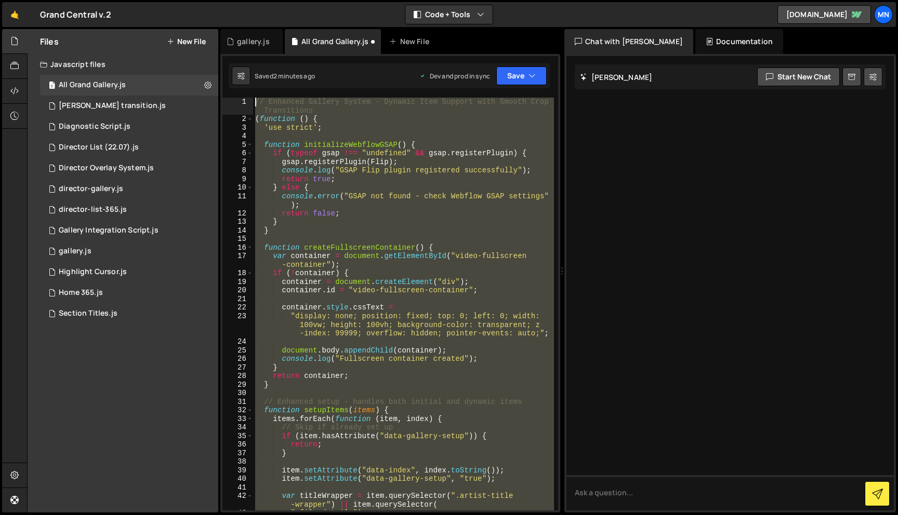
drag, startPoint x: 329, startPoint y: 436, endPoint x: 208, endPoint y: -65, distance: 515.2
click at [208, 0] on html "Projects [GEOGRAPHIC_DATA] Blog [GEOGRAPHIC_DATA] Projects Your Teams Invite te…" at bounding box center [449, 257] width 898 height 515
paste textarea "duration: window."
drag, startPoint x: 376, startPoint y: 354, endPoint x: 214, endPoint y: 49, distance: 344.9
click at [214, 49] on div "Files New File Javascript files 1 All Grand Gallery.js 0 1 [PERSON_NAME] transi…" at bounding box center [462, 271] width 871 height 484
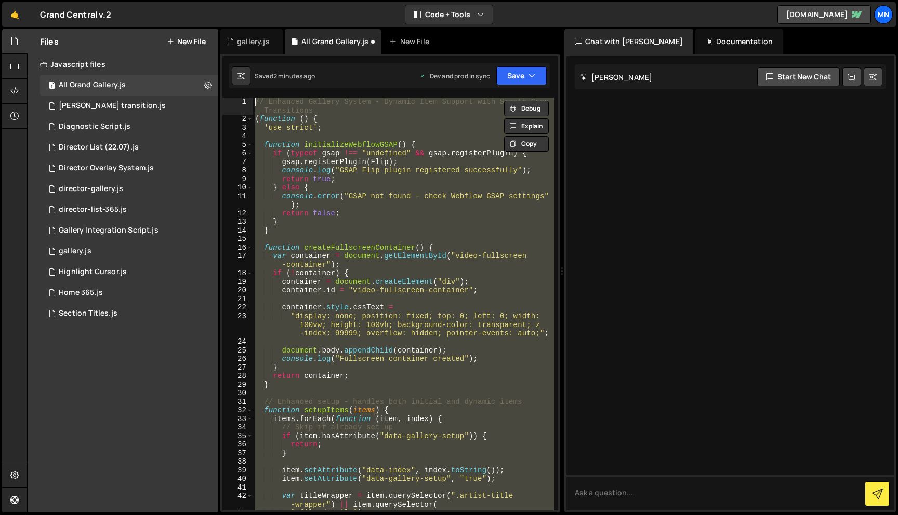
paste textarea "duration: window."
drag, startPoint x: 307, startPoint y: 491, endPoint x: 180, endPoint y: 31, distance: 477.5
click at [180, 29] on div "Files New File Javascript files 1 All Grand Gallery.js 0 1 [PERSON_NAME] transi…" at bounding box center [462, 271] width 871 height 484
paste textarea "})();"
type textarea "})();"
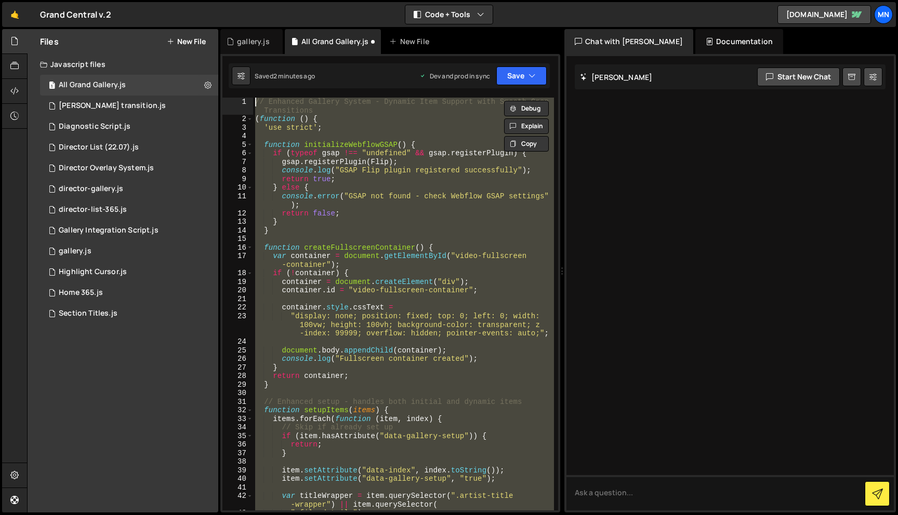
scroll to position [10149, 0]
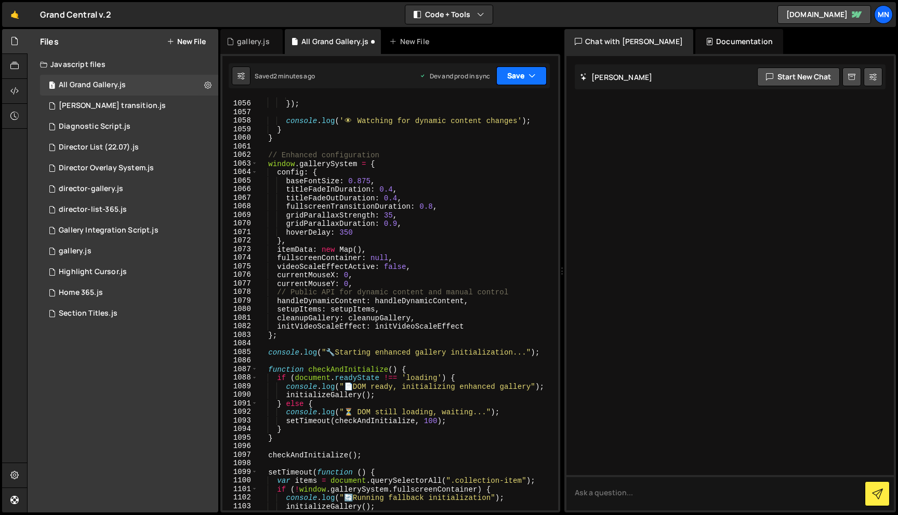
click at [506, 81] on button "Save" at bounding box center [521, 76] width 50 height 19
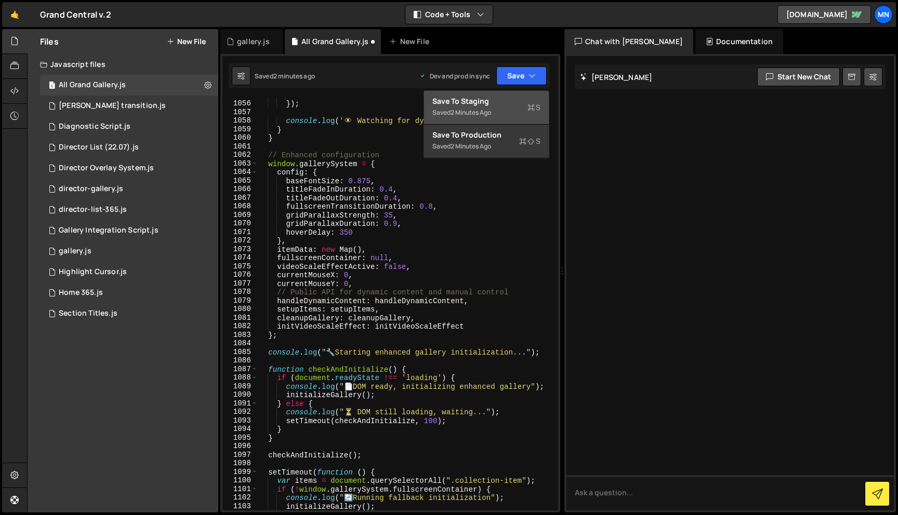
click at [504, 109] on div "Saved 2 minutes ago" at bounding box center [486, 113] width 108 height 12
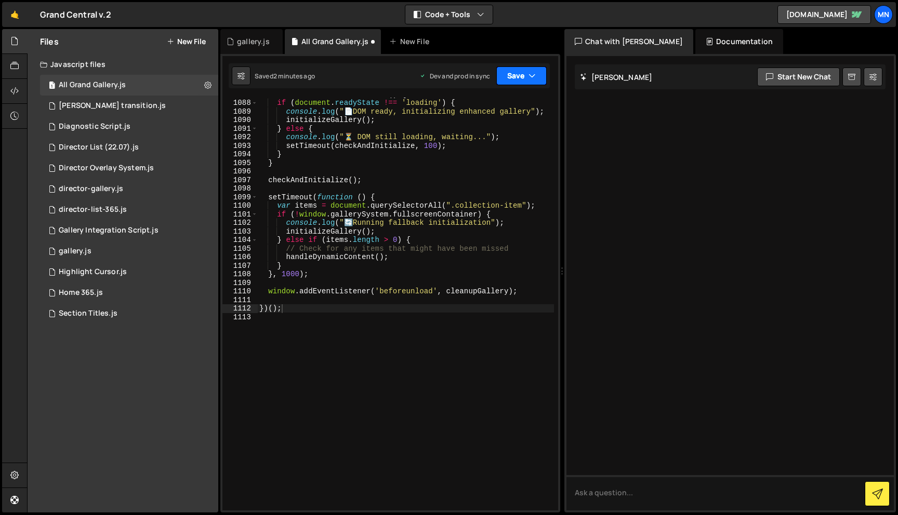
scroll to position [10424, 0]
click at [524, 72] on button "Save" at bounding box center [521, 76] width 50 height 19
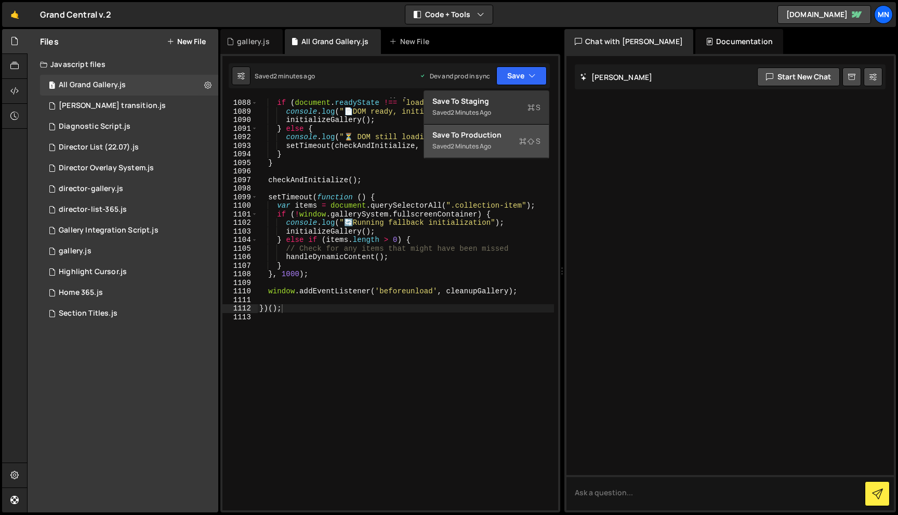
click at [512, 135] on div "Save to Production S" at bounding box center [486, 135] width 108 height 10
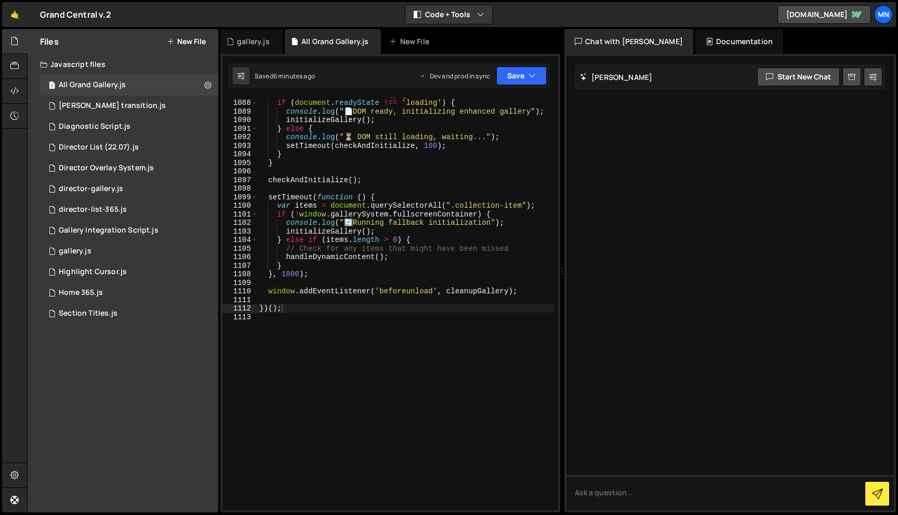
click at [310, 383] on div "function checkAndInitialize ( ) { if ( document . readyState !== 'loading' ) { …" at bounding box center [405, 305] width 297 height 430
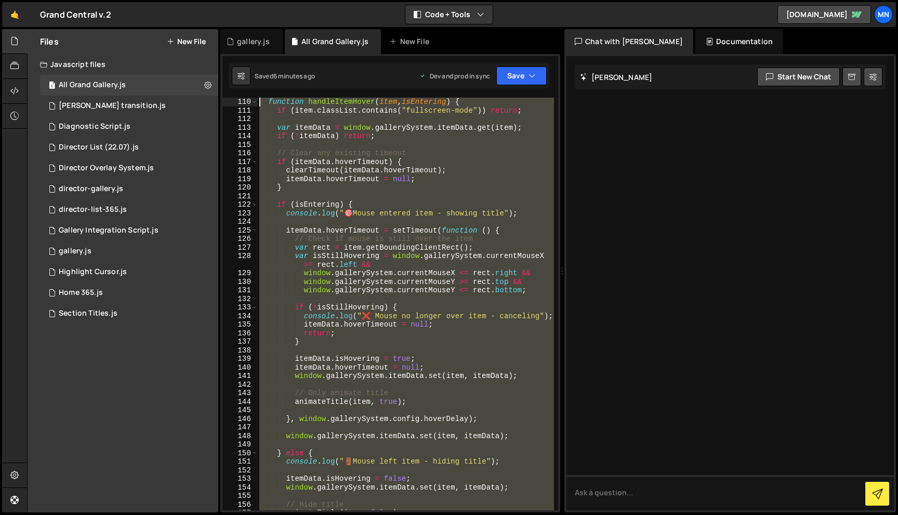
scroll to position [0, 0]
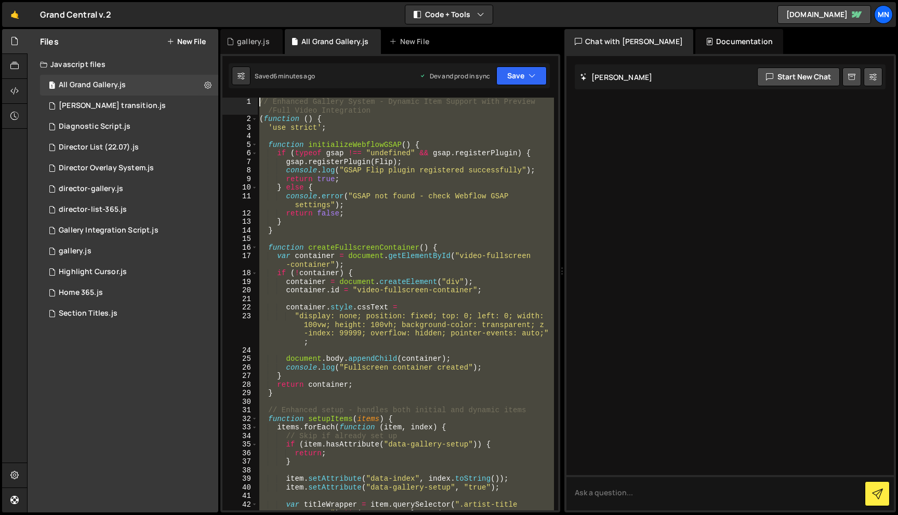
drag, startPoint x: 309, startPoint y: 383, endPoint x: 246, endPoint y: -61, distance: 448.6
click at [246, 0] on html "Projects [GEOGRAPHIC_DATA] Blog [GEOGRAPHIC_DATA] Projects Your Teams Invite te…" at bounding box center [449, 257] width 898 height 515
paste textarea "})();"
type textarea "})();"
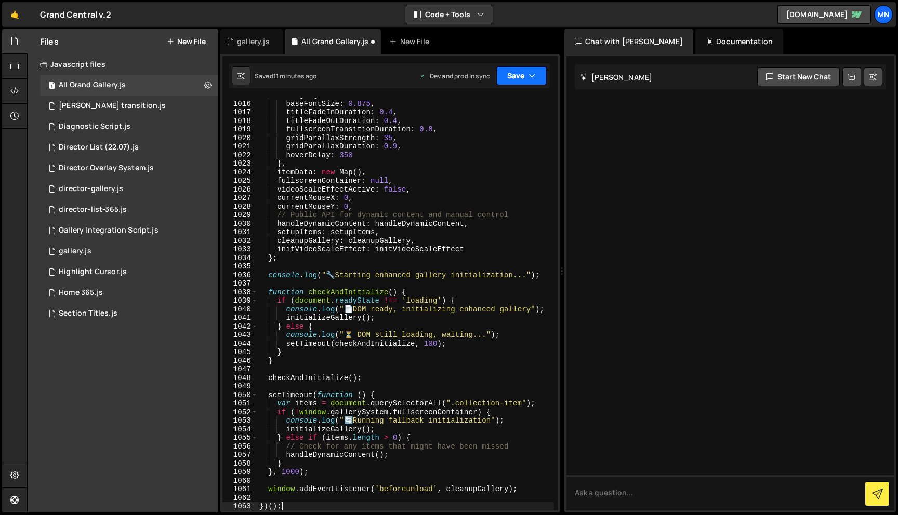
click at [534, 70] on button "Save" at bounding box center [521, 76] width 50 height 19
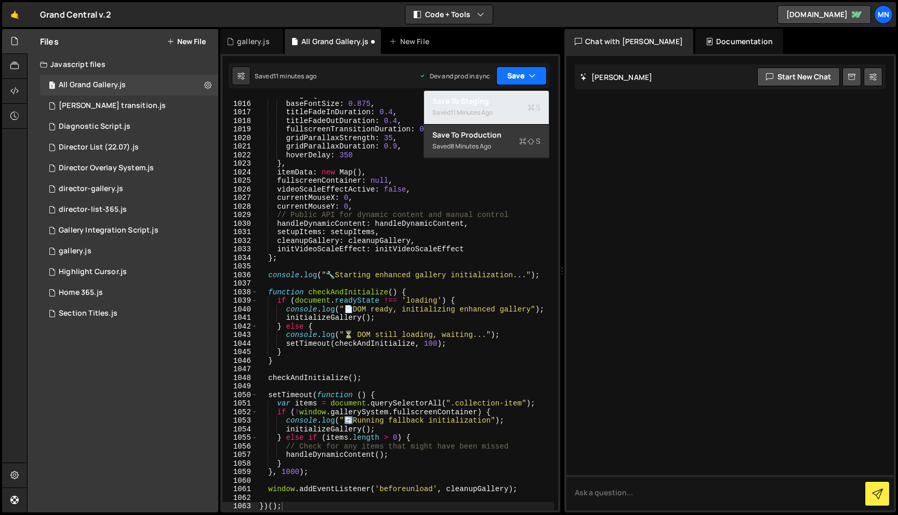
drag, startPoint x: 498, startPoint y: 104, endPoint x: 521, endPoint y: 80, distance: 33.5
click at [498, 104] on div "Save to Staging S" at bounding box center [486, 101] width 108 height 10
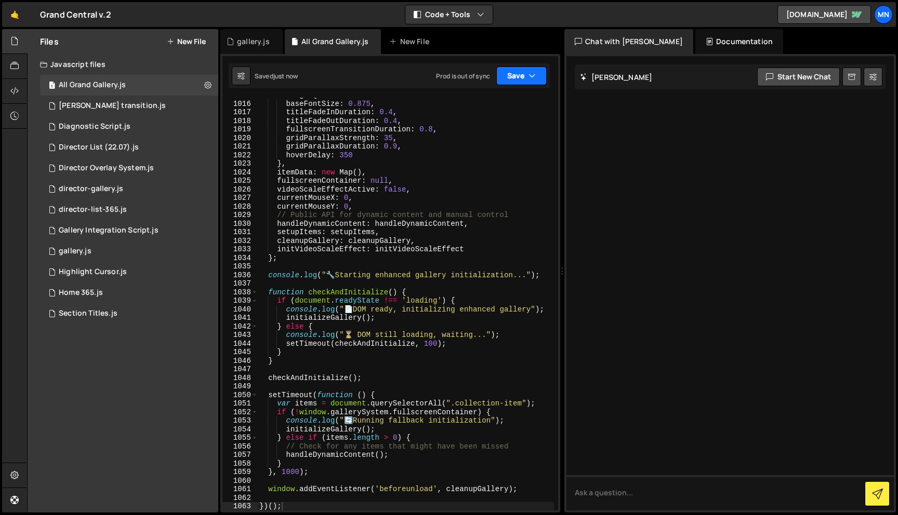
click at [521, 78] on button "Save" at bounding box center [521, 76] width 50 height 19
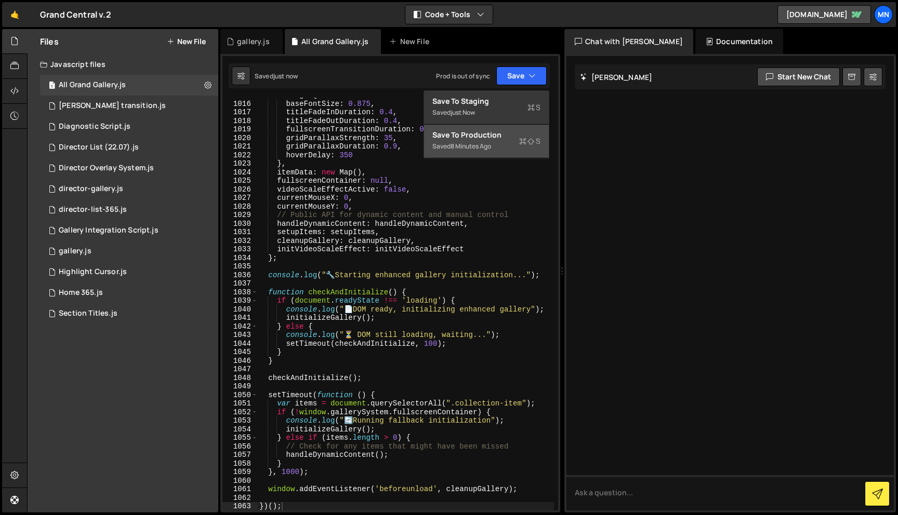
click at [491, 147] on div "8 minutes ago" at bounding box center [470, 146] width 41 height 9
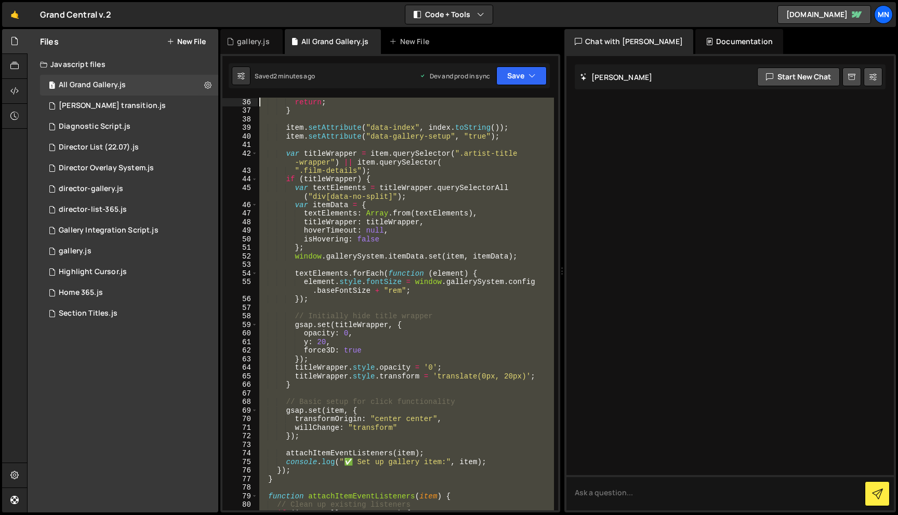
scroll to position [0, 0]
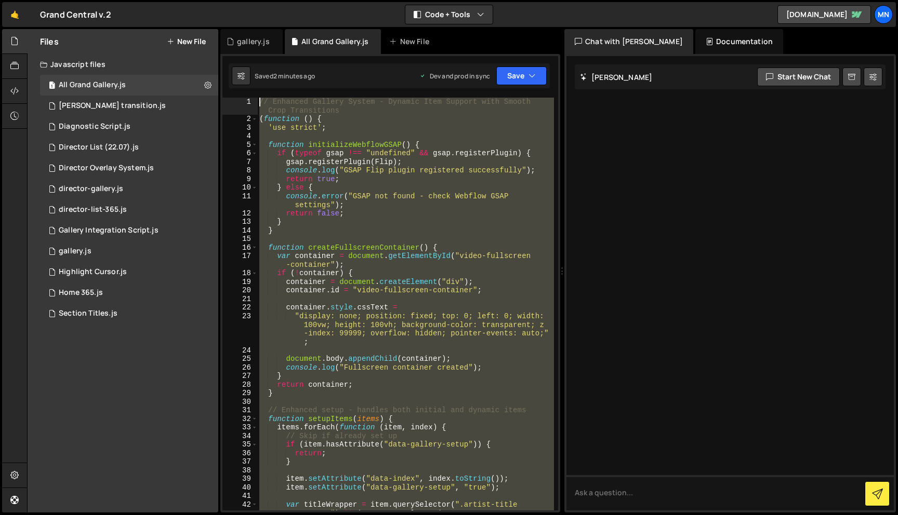
drag, startPoint x: 280, startPoint y: 429, endPoint x: 222, endPoint y: -65, distance: 497.5
click at [222, 0] on html "Projects [GEOGRAPHIC_DATA] Blog [GEOGRAPHIC_DATA] Projects Your Teams Invite te…" at bounding box center [449, 257] width 898 height 515
paste textarea "})();"
type textarea "})();"
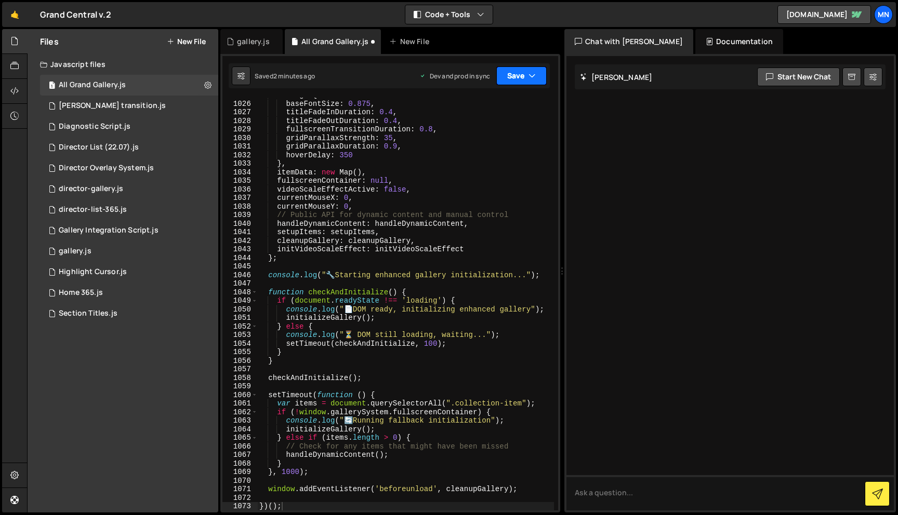
drag, startPoint x: 520, startPoint y: 73, endPoint x: 493, endPoint y: 110, distance: 45.4
click at [520, 73] on button "Save" at bounding box center [521, 76] width 50 height 19
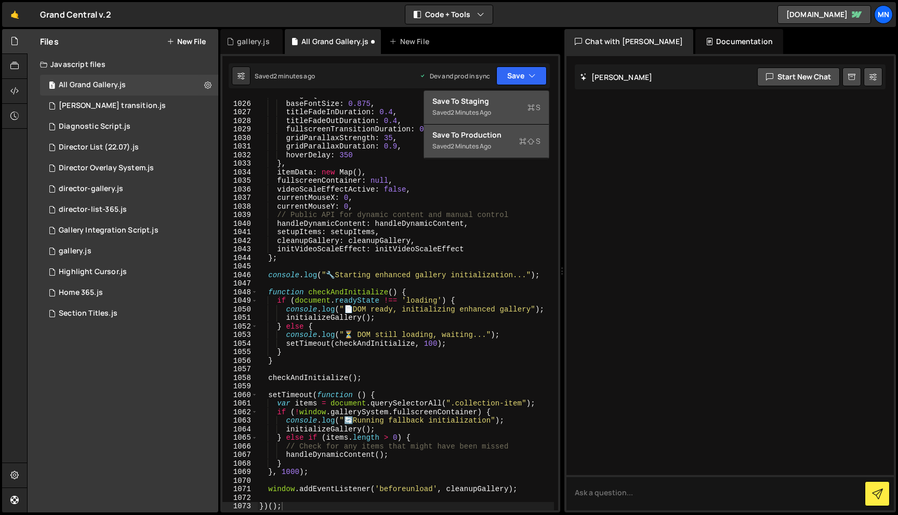
click at [488, 115] on div "2 minutes ago" at bounding box center [470, 112] width 41 height 9
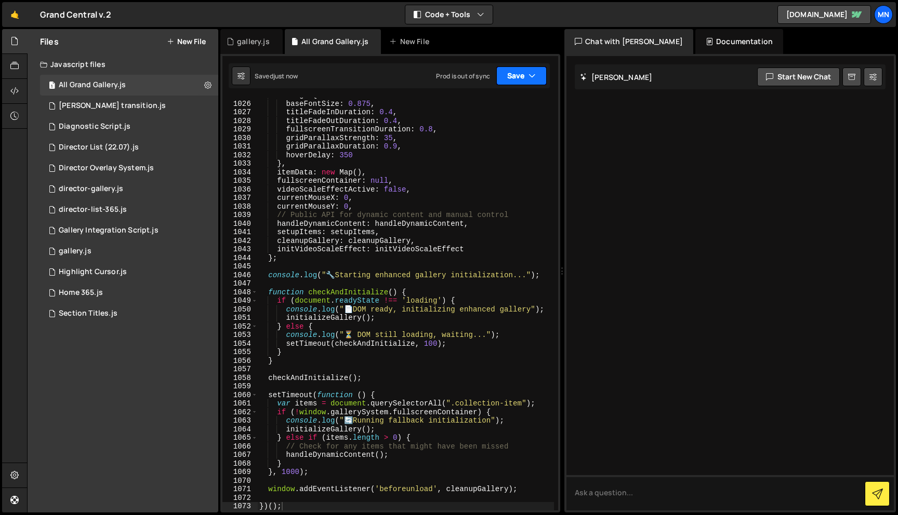
drag, startPoint x: 518, startPoint y: 76, endPoint x: 508, endPoint y: 147, distance: 71.9
click at [518, 76] on button "Save" at bounding box center [521, 76] width 50 height 19
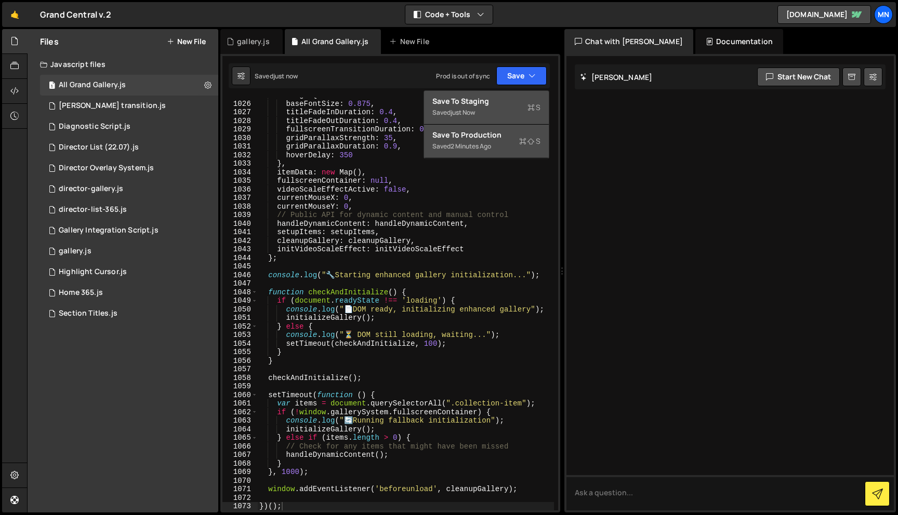
click at [494, 145] on div "Saved 2 minutes ago" at bounding box center [486, 146] width 108 height 12
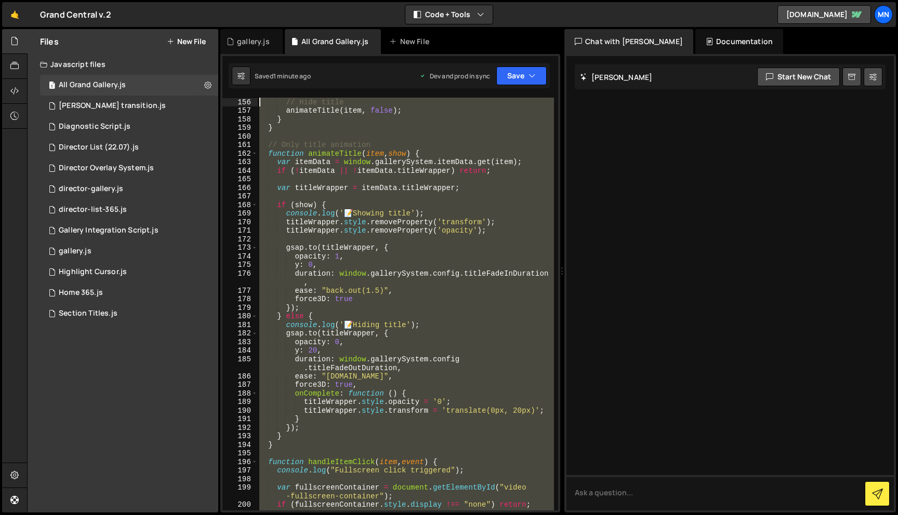
scroll to position [0, 0]
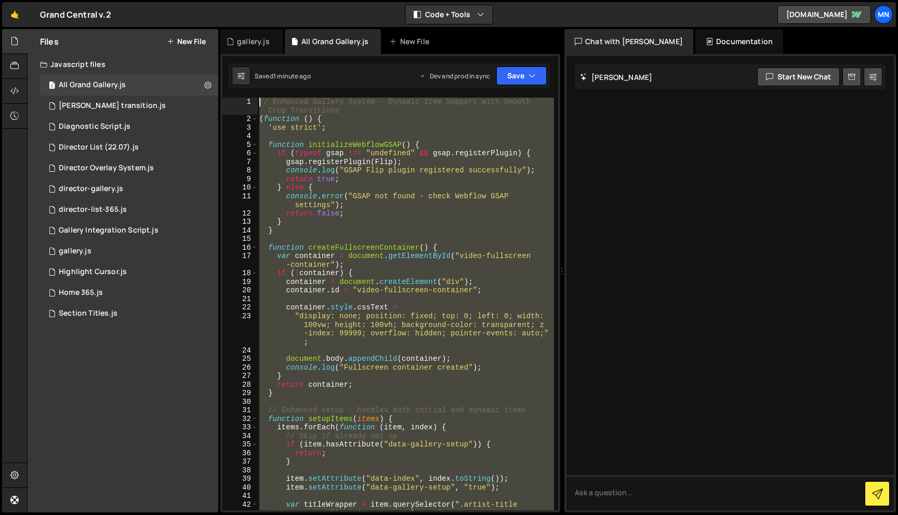
drag, startPoint x: 283, startPoint y: 479, endPoint x: 215, endPoint y: -65, distance: 548.2
click at [215, 0] on html "Projects [GEOGRAPHIC_DATA] Blog [GEOGRAPHIC_DATA] Projects Your Teams Invite te…" at bounding box center [449, 257] width 898 height 515
paste textarea "})();"
type textarea "})();"
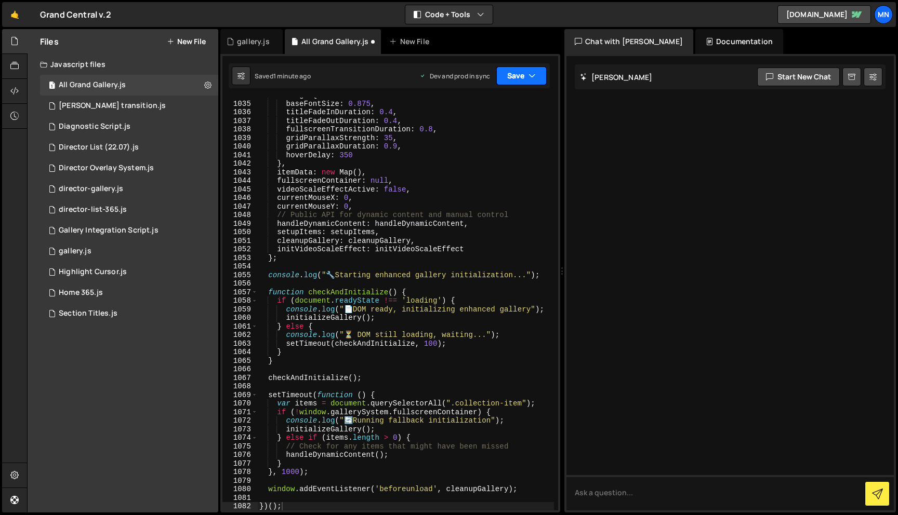
click at [519, 78] on button "Save" at bounding box center [521, 76] width 50 height 19
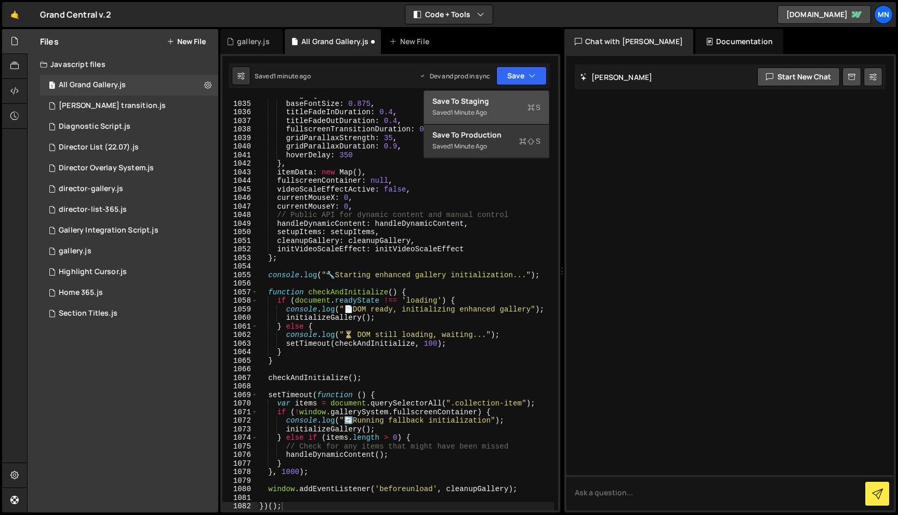
click at [510, 111] on div "Saved 1 minute ago" at bounding box center [486, 113] width 108 height 12
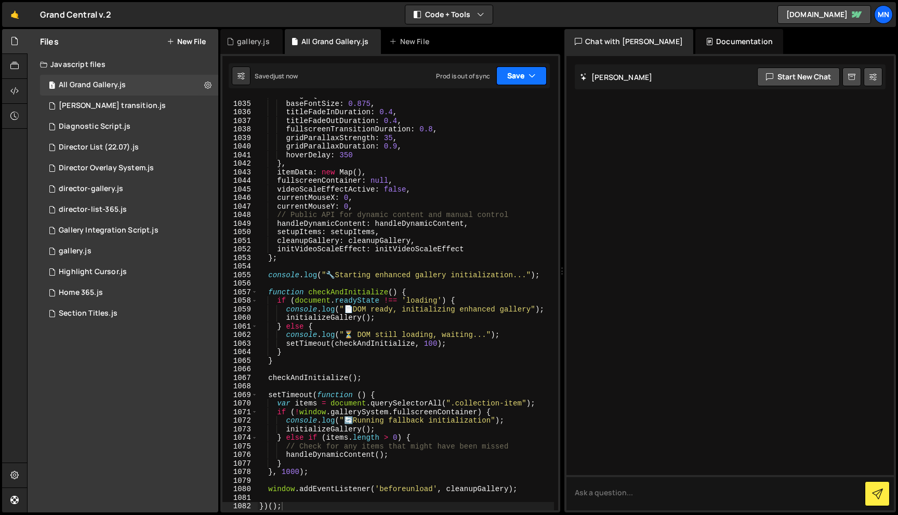
click at [526, 74] on button "Save" at bounding box center [521, 76] width 50 height 19
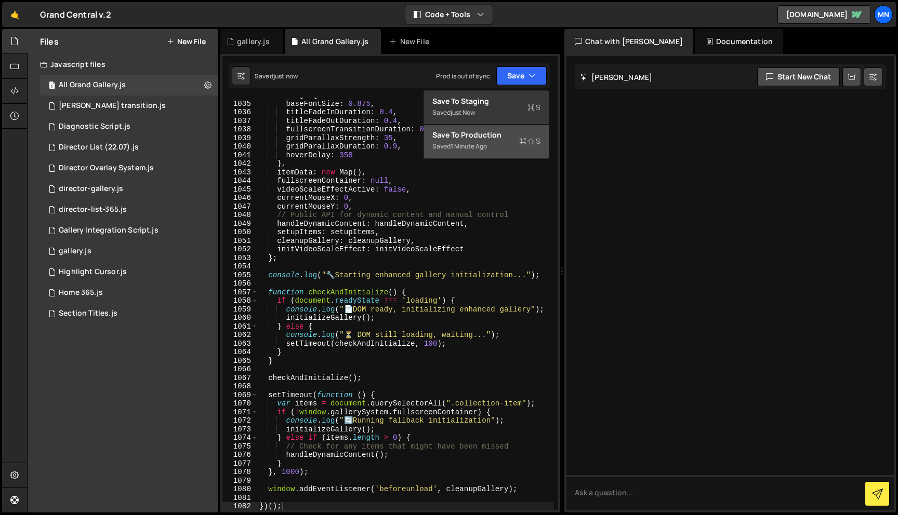
click at [510, 138] on div "Save to Production S" at bounding box center [486, 135] width 108 height 10
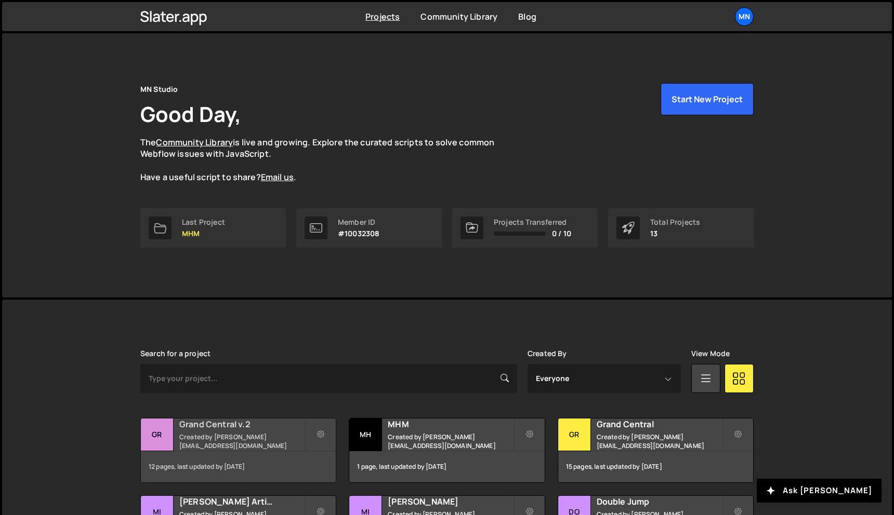
click at [232, 429] on h2 "Grand Central v.2" at bounding box center [241, 424] width 125 height 11
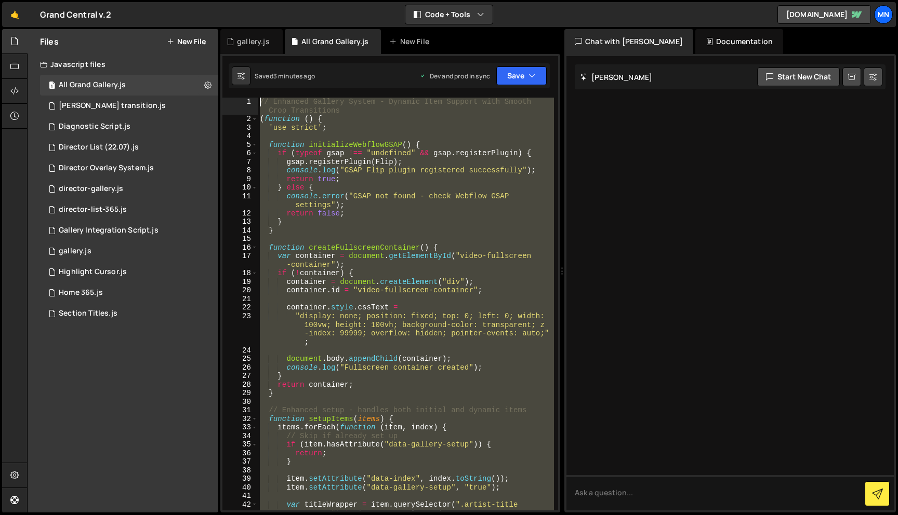
drag, startPoint x: 276, startPoint y: 470, endPoint x: 196, endPoint y: -65, distance: 541.2
click at [196, 0] on html "Projects [GEOGRAPHIC_DATA] Blog [GEOGRAPHIC_DATA] Projects Your Teams Invite te…" at bounding box center [449, 257] width 898 height 515
paste textarea "})();"
type textarea "})();"
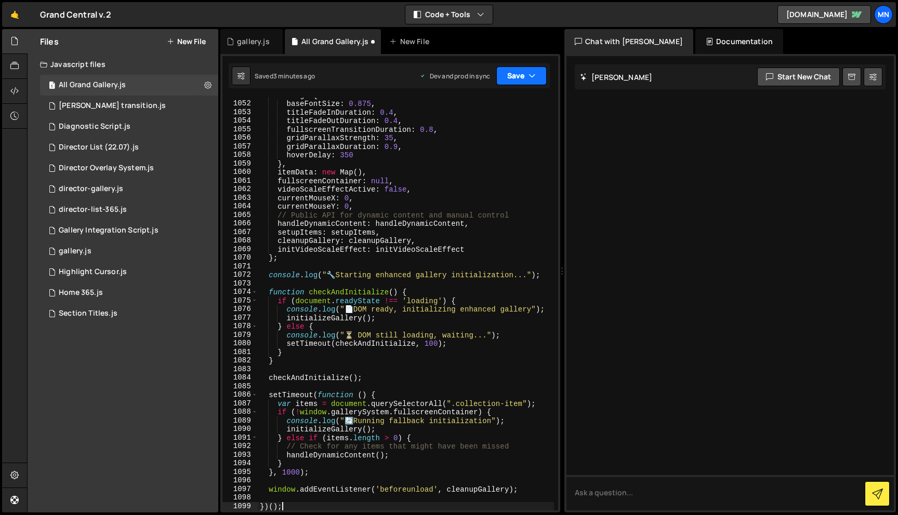
click at [521, 77] on button "Save" at bounding box center [521, 76] width 50 height 19
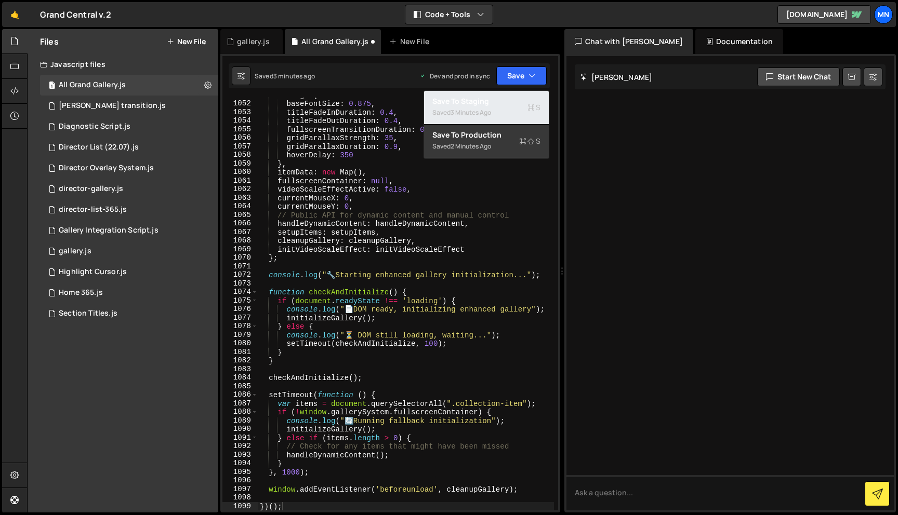
drag, startPoint x: 490, startPoint y: 104, endPoint x: 495, endPoint y: 102, distance: 5.3
click at [491, 104] on div "Save to Staging S" at bounding box center [486, 101] width 108 height 10
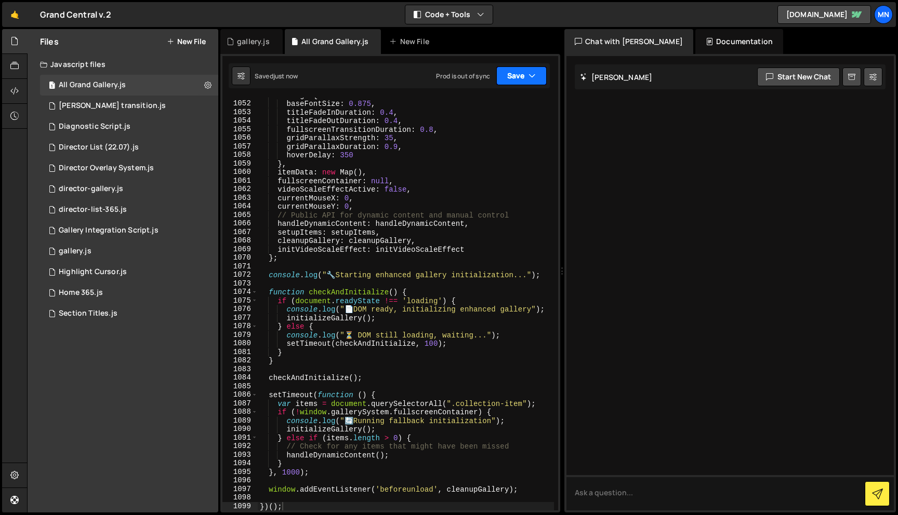
click at [525, 75] on button "Save" at bounding box center [521, 76] width 50 height 19
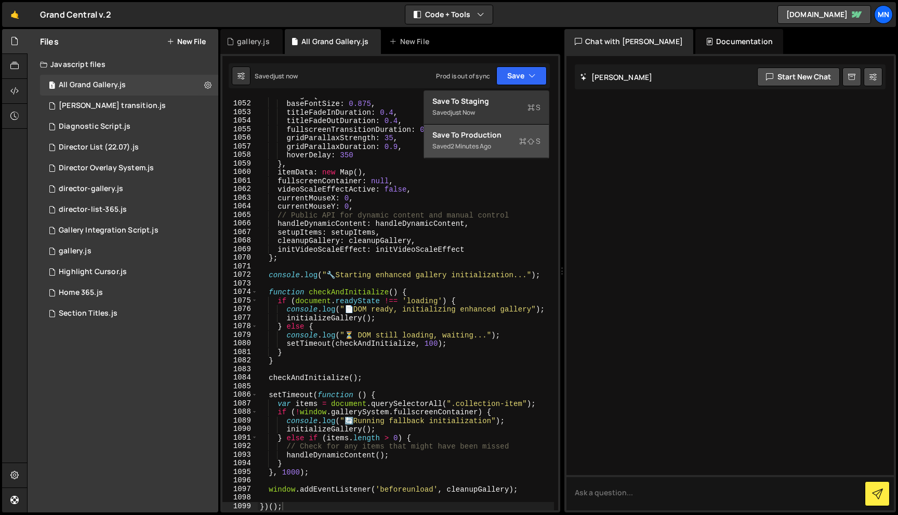
click at [492, 141] on div "Saved 2 minutes ago" at bounding box center [486, 146] width 108 height 12
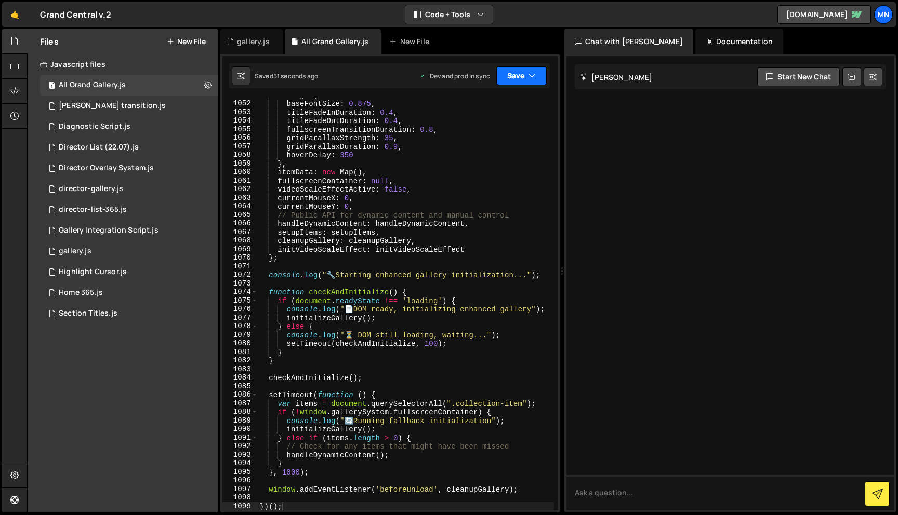
drag, startPoint x: 532, startPoint y: 68, endPoint x: 522, endPoint y: 89, distance: 23.5
click at [532, 68] on button "Save" at bounding box center [521, 76] width 50 height 19
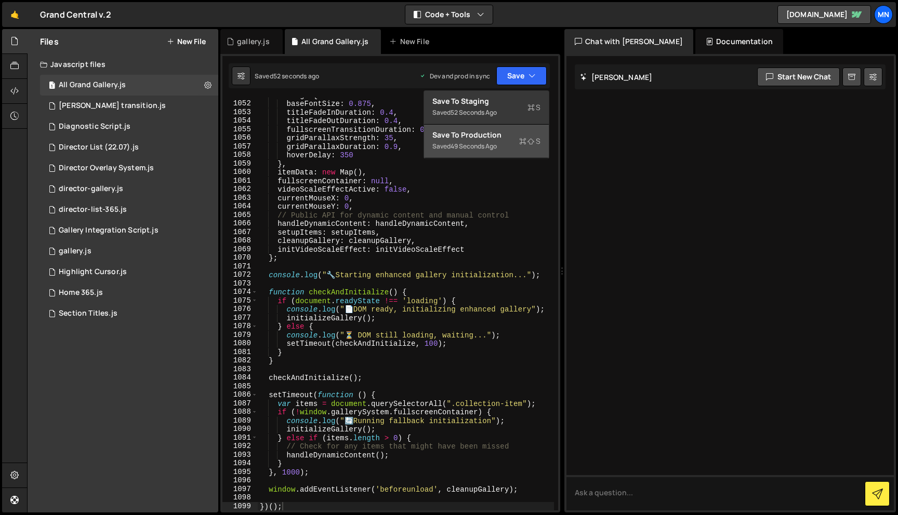
click at [495, 143] on div "49 seconds ago" at bounding box center [473, 146] width 46 height 9
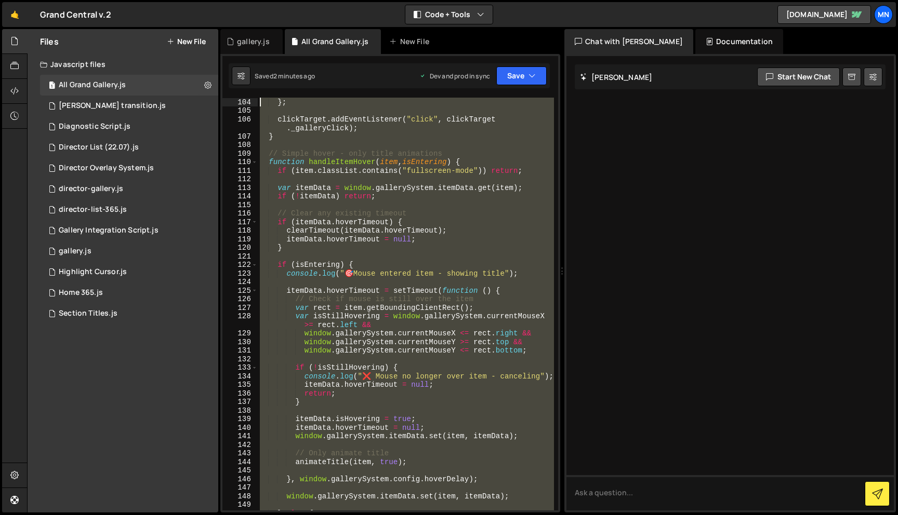
scroll to position [0, 0]
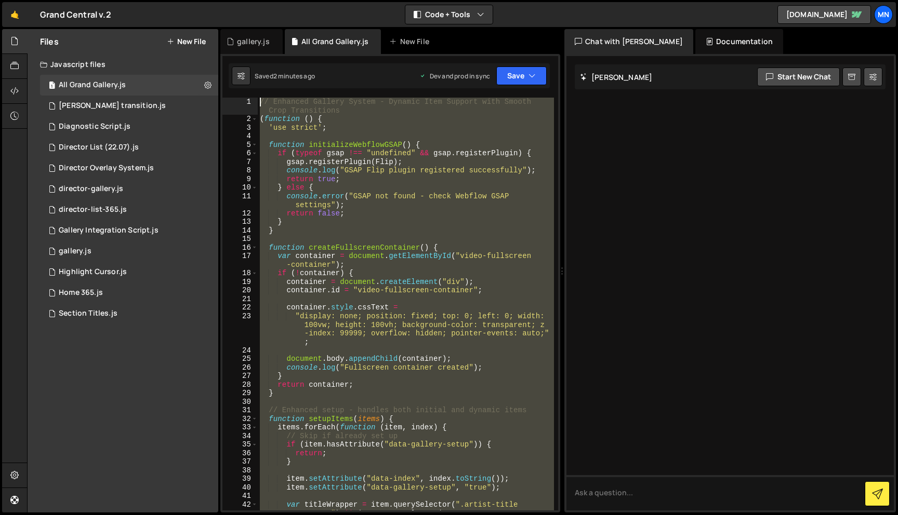
drag, startPoint x: 287, startPoint y: 396, endPoint x: 229, endPoint y: -65, distance: 464.5
click at [229, 0] on html "Projects [GEOGRAPHIC_DATA] Blog [GEOGRAPHIC_DATA] Projects Your Teams Invite te…" at bounding box center [449, 257] width 898 height 515
type textarea "// Enhanced Gallery System - Dynamic Item Support with Smooth Crop Transitions …"
paste textarea
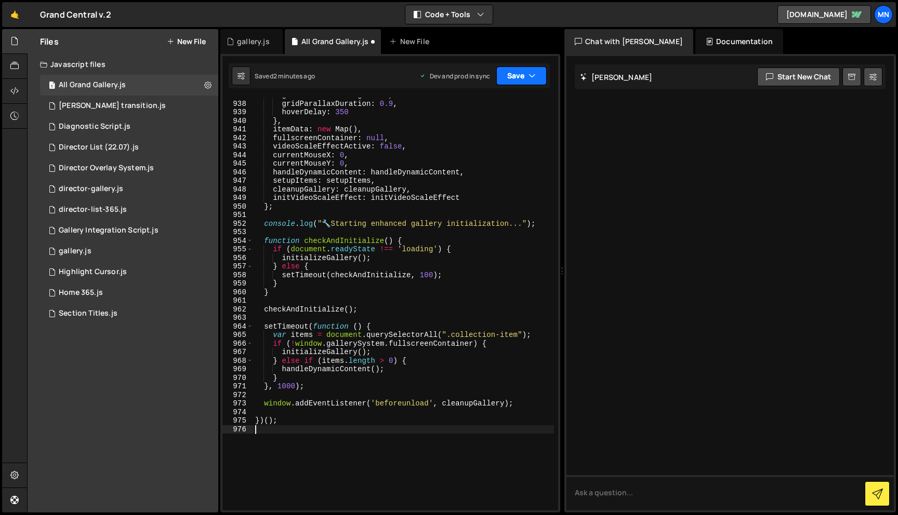
click at [521, 75] on button "Save" at bounding box center [521, 76] width 50 height 19
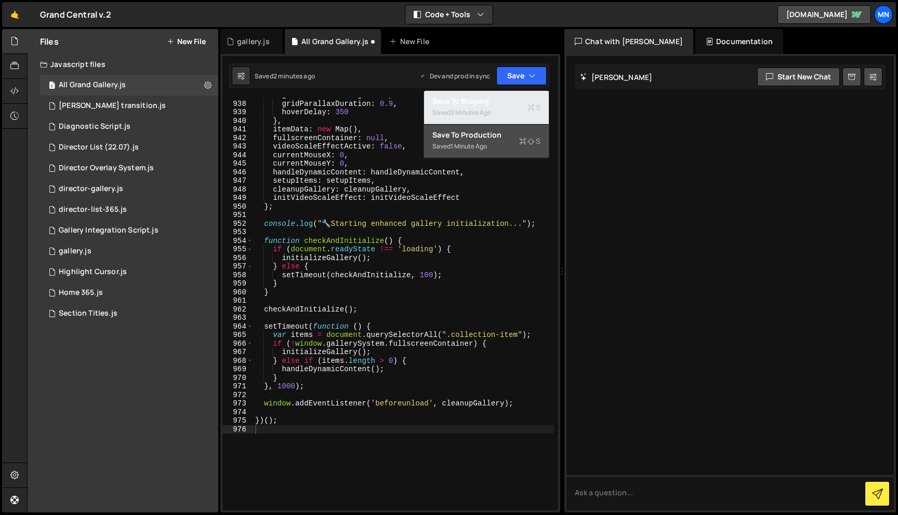
drag, startPoint x: 512, startPoint y: 109, endPoint x: 523, endPoint y: 87, distance: 23.9
click at [512, 109] on div "Saved 2 minutes ago" at bounding box center [486, 113] width 108 height 12
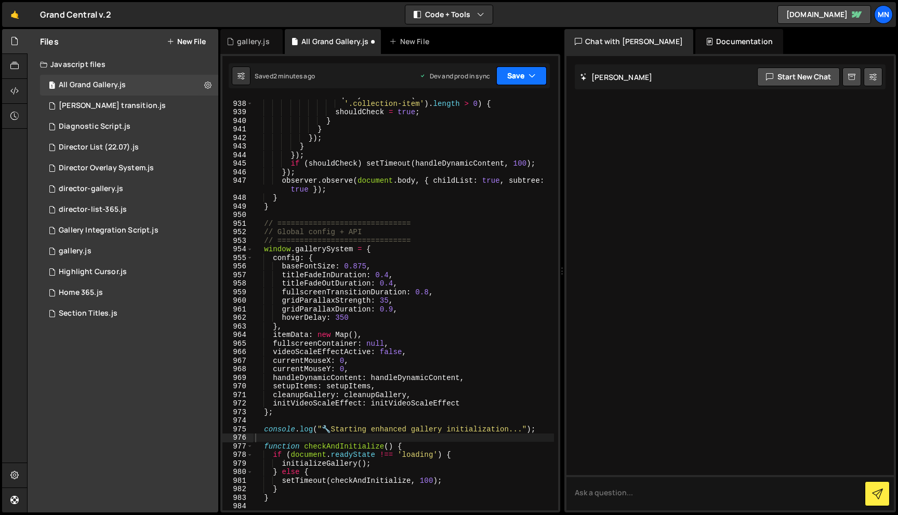
drag, startPoint x: 525, startPoint y: 78, endPoint x: 526, endPoint y: 92, distance: 14.1
click at [525, 78] on button "Save" at bounding box center [521, 76] width 50 height 19
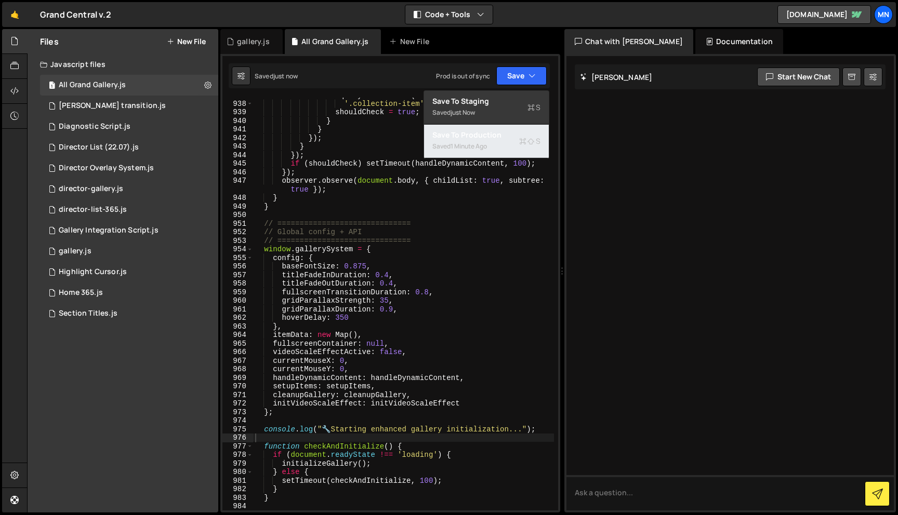
click at [510, 156] on button "Save to Production S Saved 1 minute ago" at bounding box center [486, 142] width 125 height 34
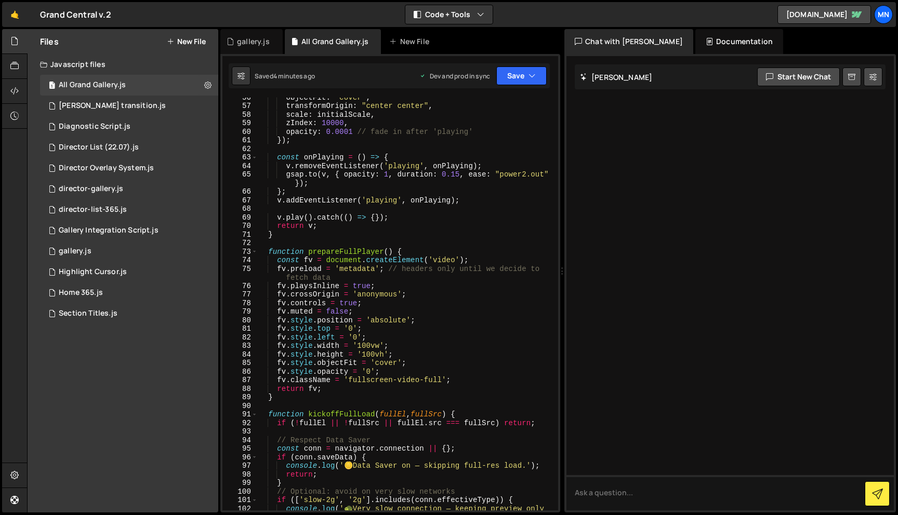
scroll to position [528, 0]
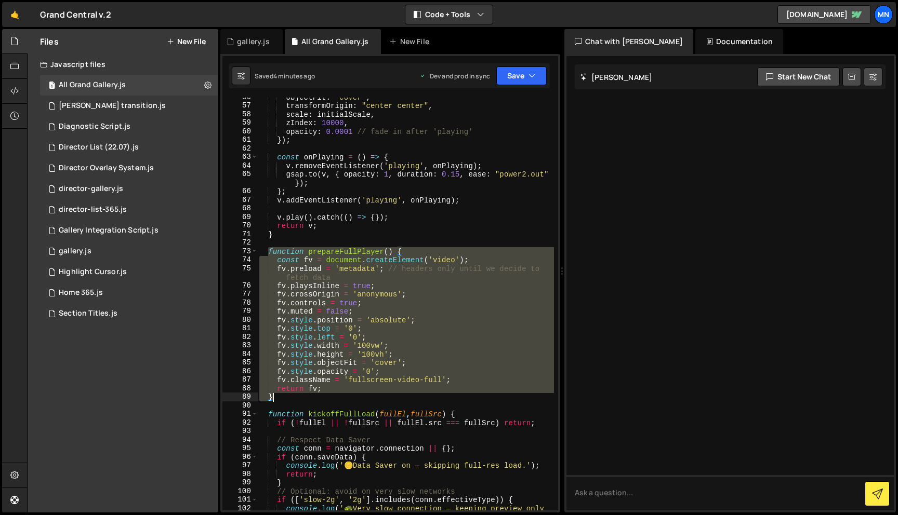
drag, startPoint x: 269, startPoint y: 251, endPoint x: 275, endPoint y: 399, distance: 147.2
click at [275, 399] on div "objectFit : "cover" , transformOrigin : "center center" , scale : initialScale …" at bounding box center [405, 312] width 297 height 439
paste textarea
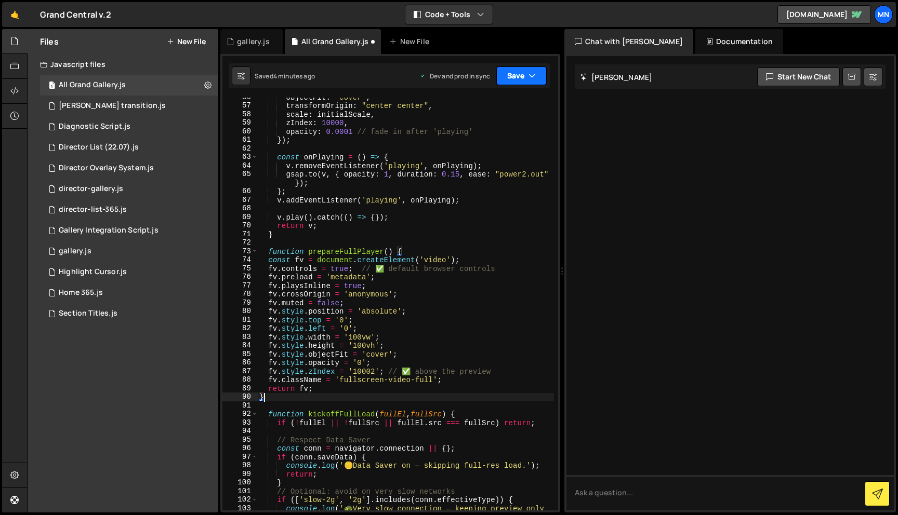
click at [521, 74] on button "Save" at bounding box center [521, 76] width 50 height 19
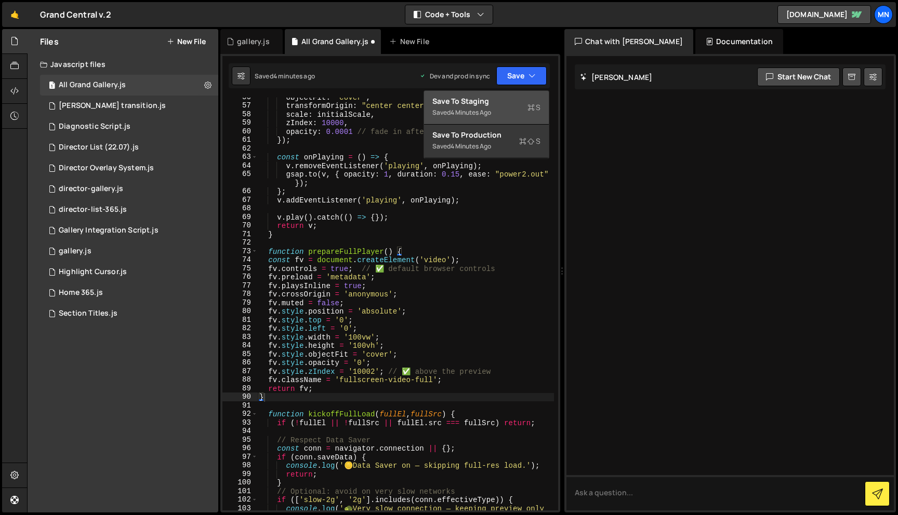
click at [519, 101] on div "Save to Staging S" at bounding box center [486, 101] width 108 height 10
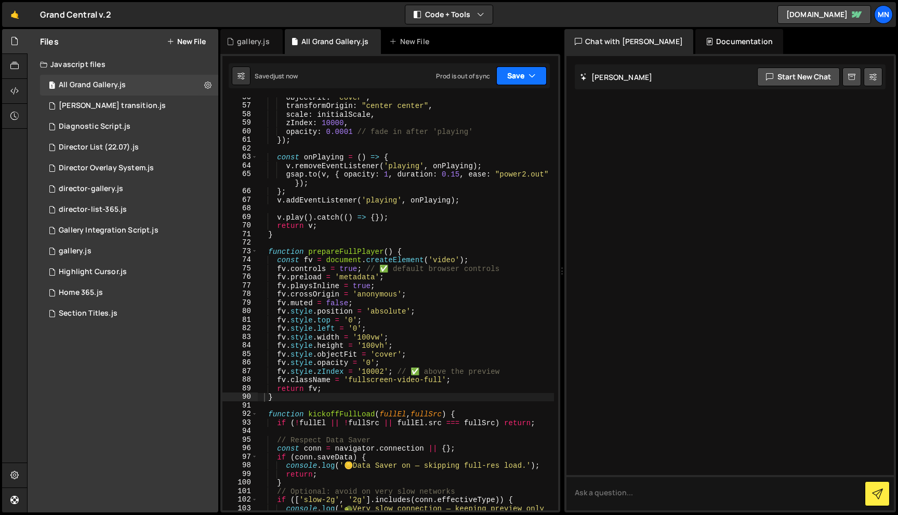
click at [528, 77] on icon "button" at bounding box center [531, 76] width 7 height 10
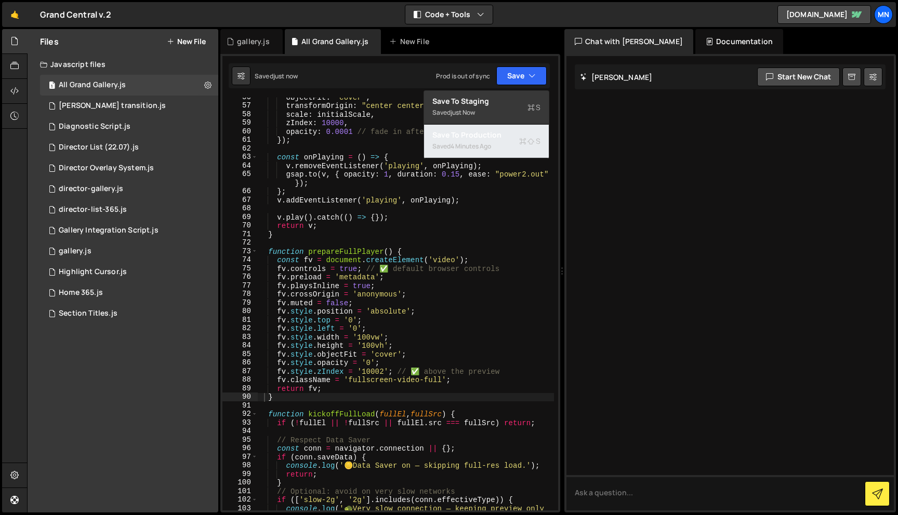
click at [509, 147] on div "Saved 4 minutes ago" at bounding box center [486, 146] width 108 height 12
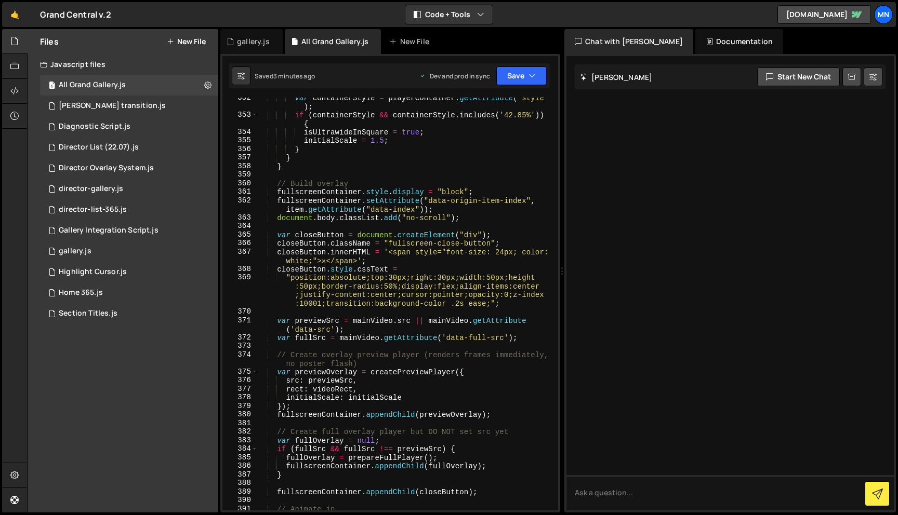
scroll to position [3354, 0]
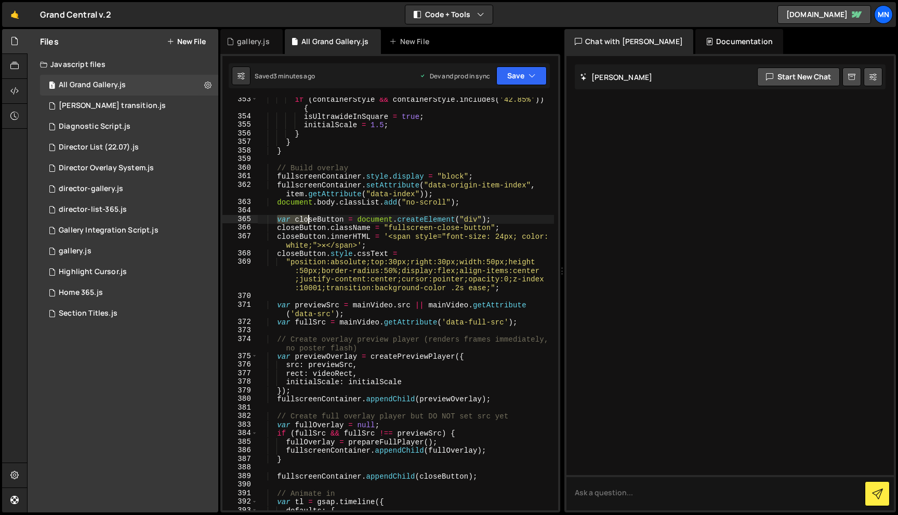
drag, startPoint x: 278, startPoint y: 219, endPoint x: 310, endPoint y: 220, distance: 31.7
click at [310, 220] on div "if ( containerStyle && containerStyle . includes ( '42.85%' )) { isUltrawideInS…" at bounding box center [405, 318] width 297 height 447
click at [488, 200] on div "if ( containerStyle && containerStyle . includes ( '42.85%' )) { isUltrawideInS…" at bounding box center [405, 318] width 297 height 447
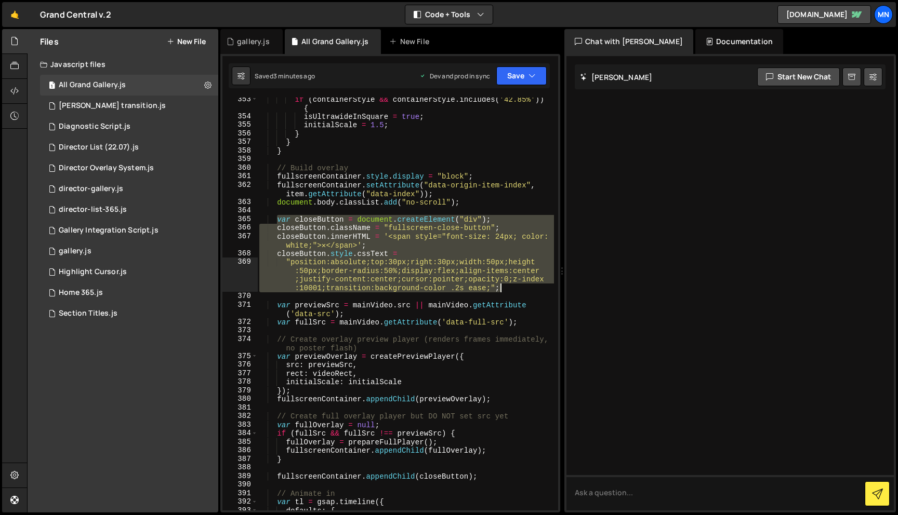
drag, startPoint x: 277, startPoint y: 220, endPoint x: 510, endPoint y: 289, distance: 242.8
click at [510, 289] on div "if ( containerStyle && containerStyle . includes ( '42.85%' )) { isUltrawideInS…" at bounding box center [405, 318] width 297 height 447
drag, startPoint x: 382, startPoint y: 284, endPoint x: 326, endPoint y: 293, distance: 56.2
click at [381, 284] on div "if ( containerStyle && containerStyle . includes ( '42.85%' )) { isUltrawideInS…" at bounding box center [405, 304] width 297 height 413
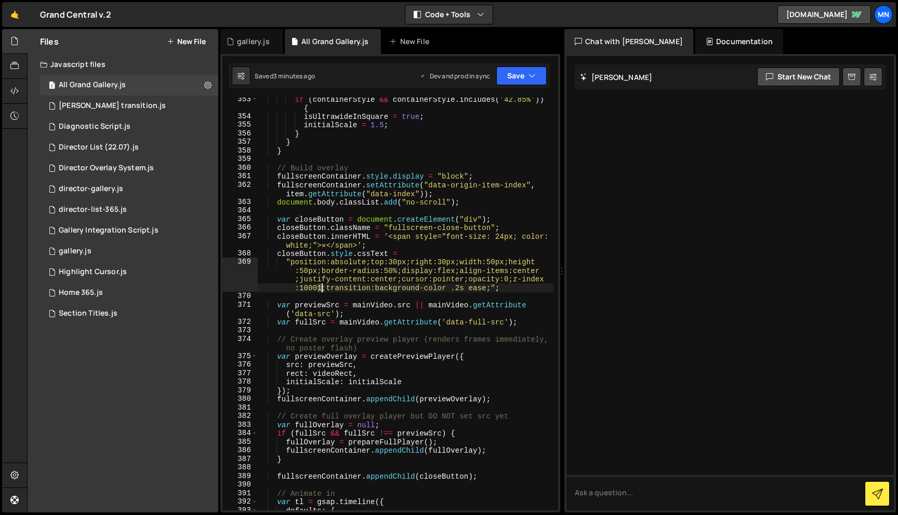
click at [321, 290] on div "if ( containerStyle && containerStyle . includes ( '42.85%' )) { isUltrawideInS…" at bounding box center [405, 318] width 297 height 447
type textarea ""position:absolute;top:30px;right:30px;width:50px;height:50px;border-radius:50%…"
click at [512, 79] on button "Save" at bounding box center [521, 76] width 50 height 19
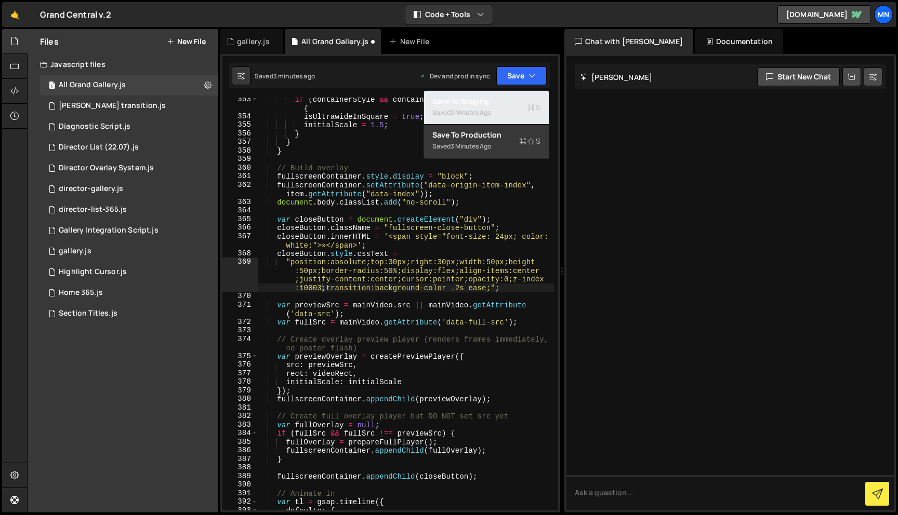
drag, startPoint x: 508, startPoint y: 114, endPoint x: 525, endPoint y: 86, distance: 33.2
click at [508, 114] on div "Saved 3 minutes ago" at bounding box center [486, 113] width 108 height 12
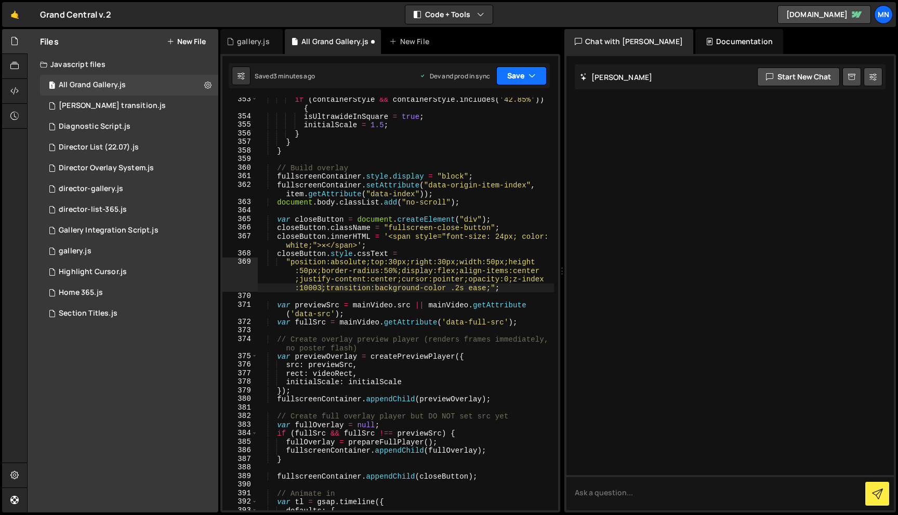
click at [528, 75] on button "Save" at bounding box center [521, 76] width 50 height 19
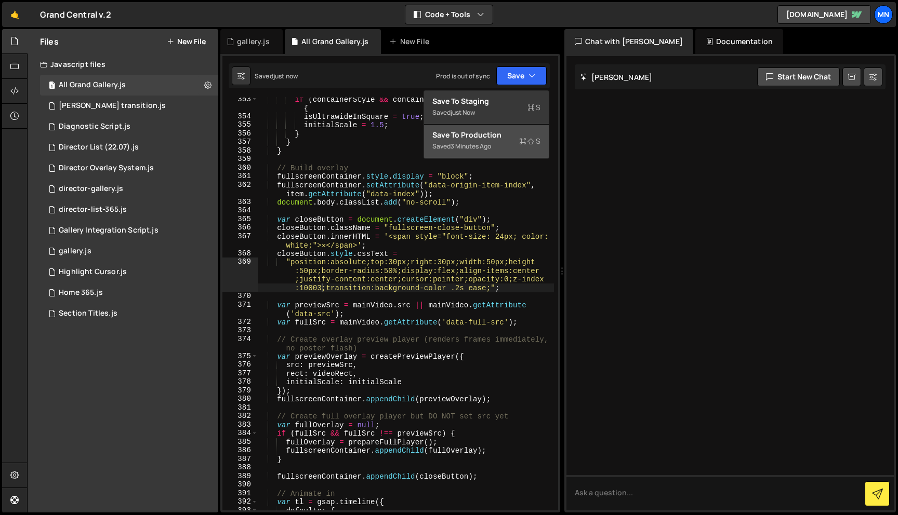
click at [508, 147] on div "Saved 3 minutes ago" at bounding box center [486, 146] width 108 height 12
